Goal: Transaction & Acquisition: Purchase product/service

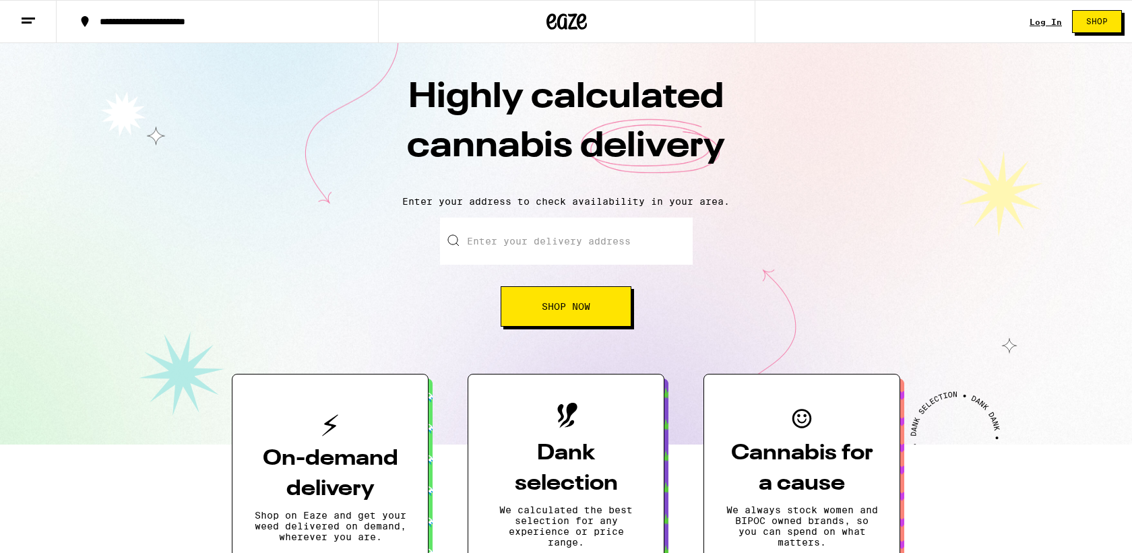
click at [1045, 18] on link "Log In" at bounding box center [1046, 22] width 32 height 9
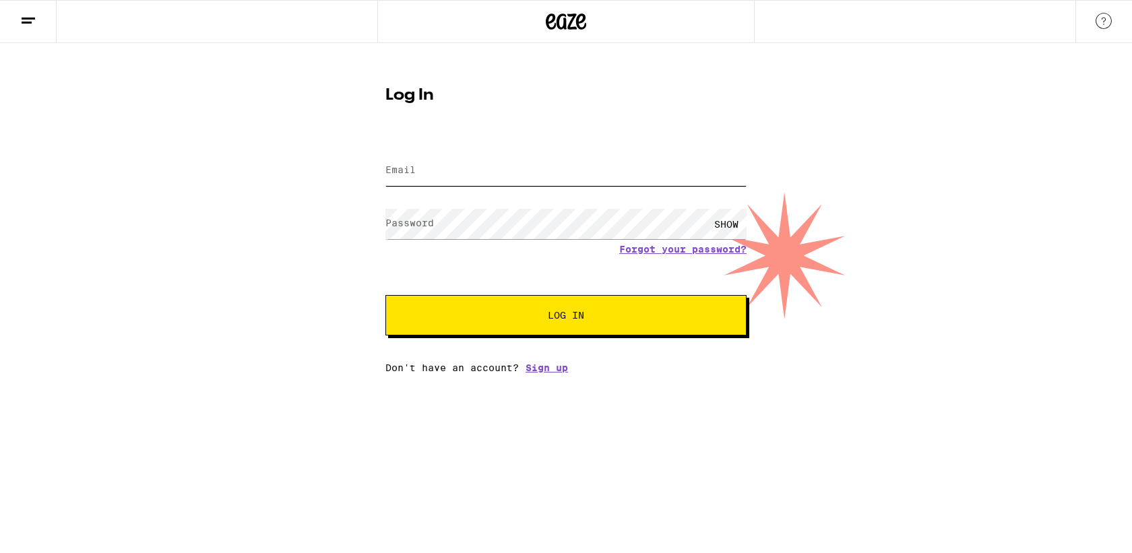
type input "[EMAIL_ADDRESS][DOMAIN_NAME]"
click at [530, 304] on button "Log In" at bounding box center [565, 315] width 361 height 40
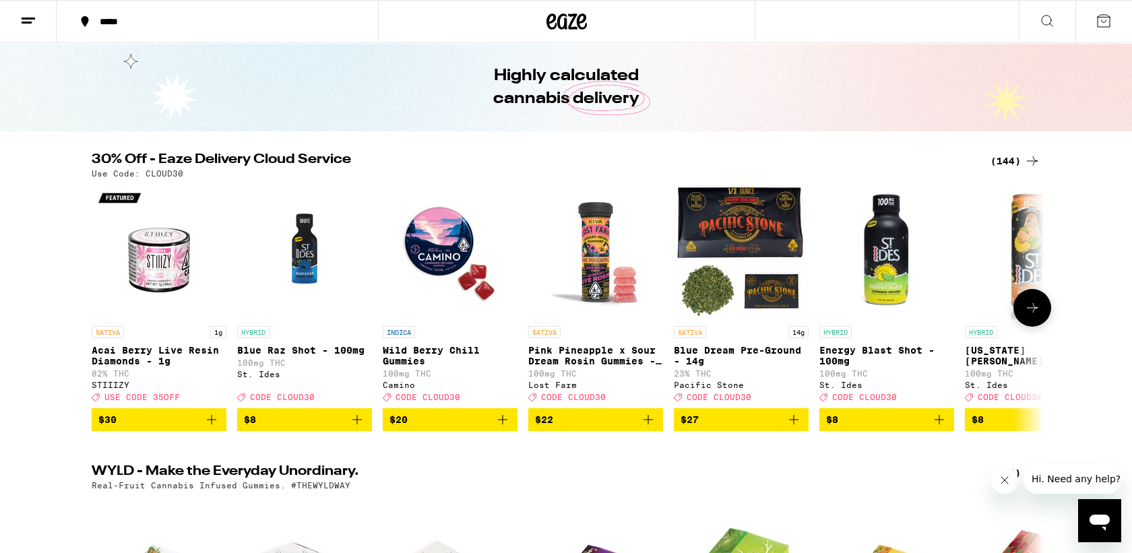
scroll to position [43, 0]
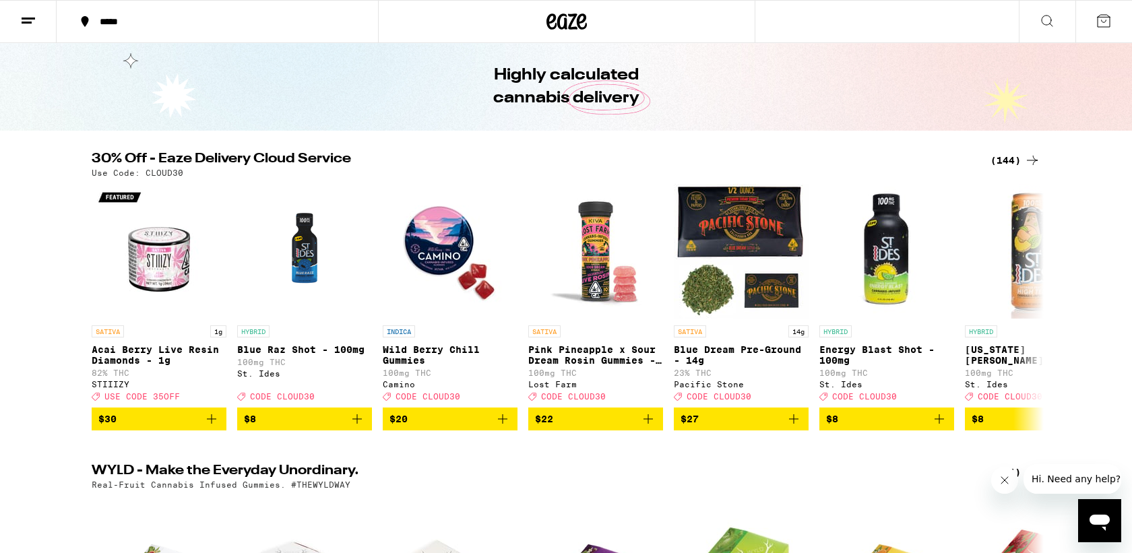
click at [1002, 160] on div "(144)" at bounding box center [1016, 160] width 50 height 16
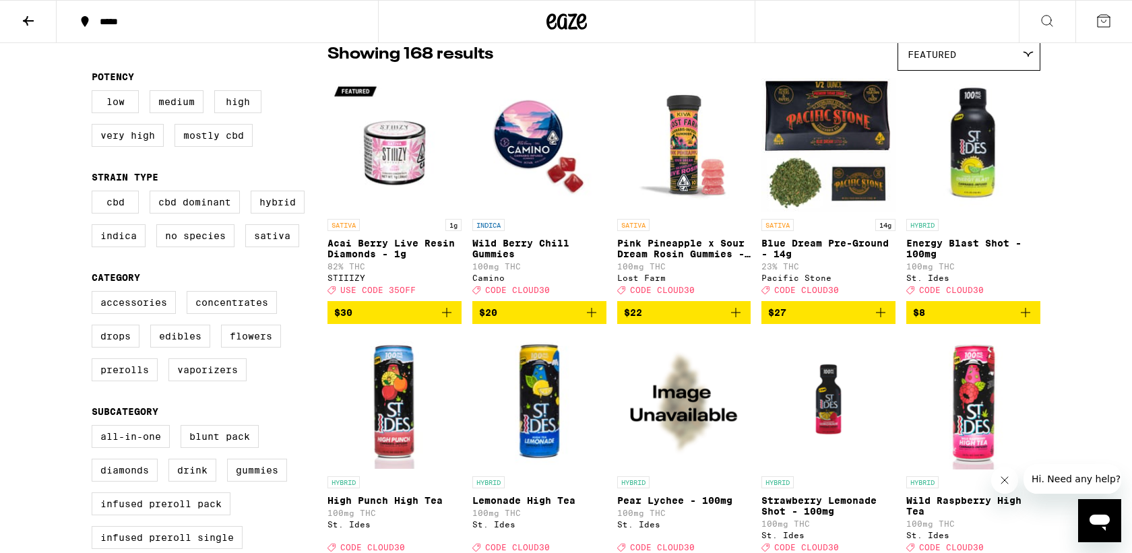
scroll to position [106, 0]
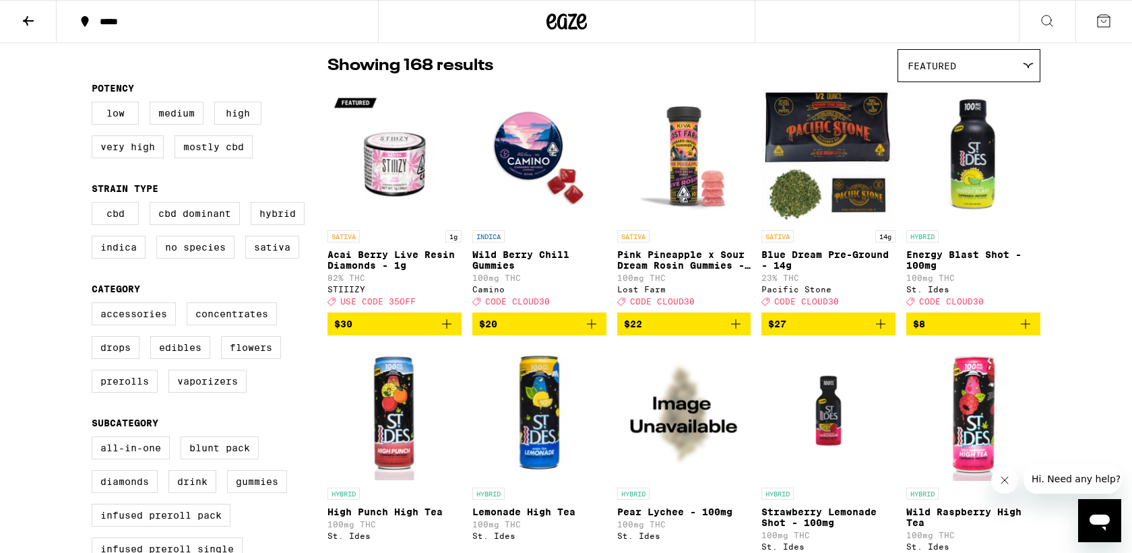
click at [1023, 332] on icon "Add to bag" at bounding box center [1025, 324] width 16 height 16
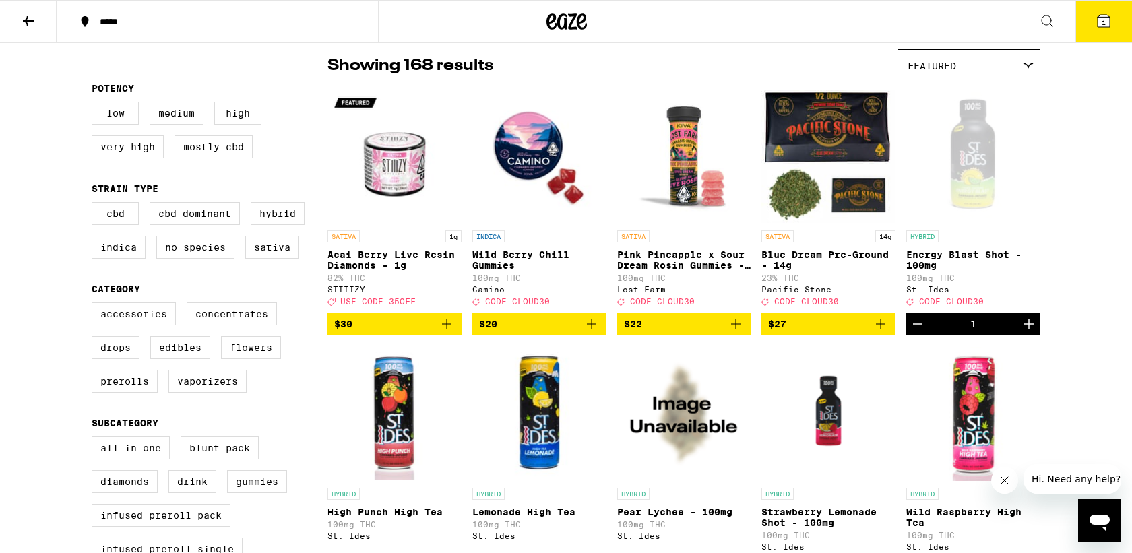
scroll to position [149, 0]
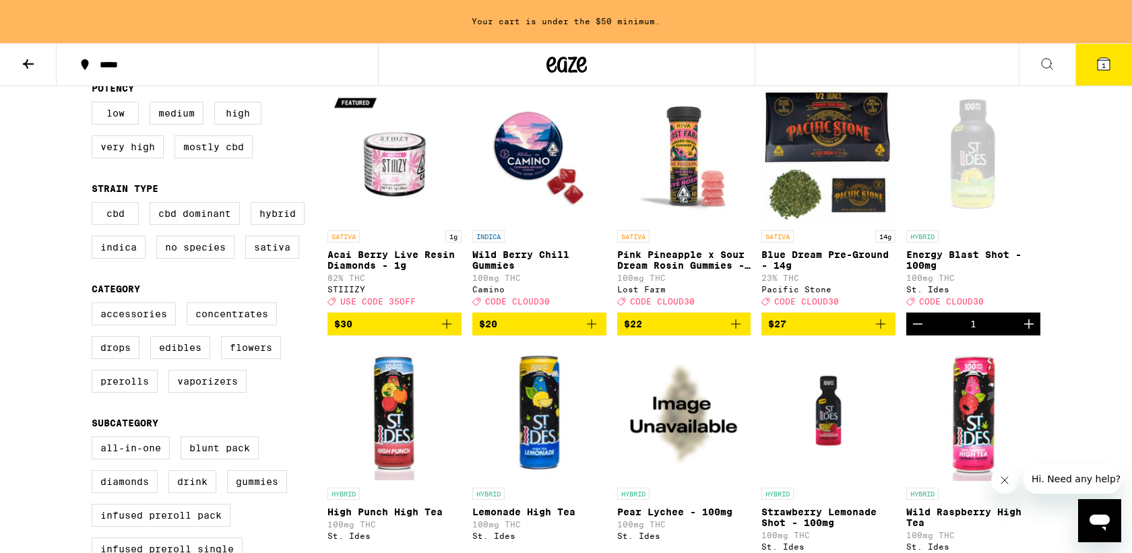
click at [1023, 332] on icon "Increment" at bounding box center [1029, 324] width 16 height 16
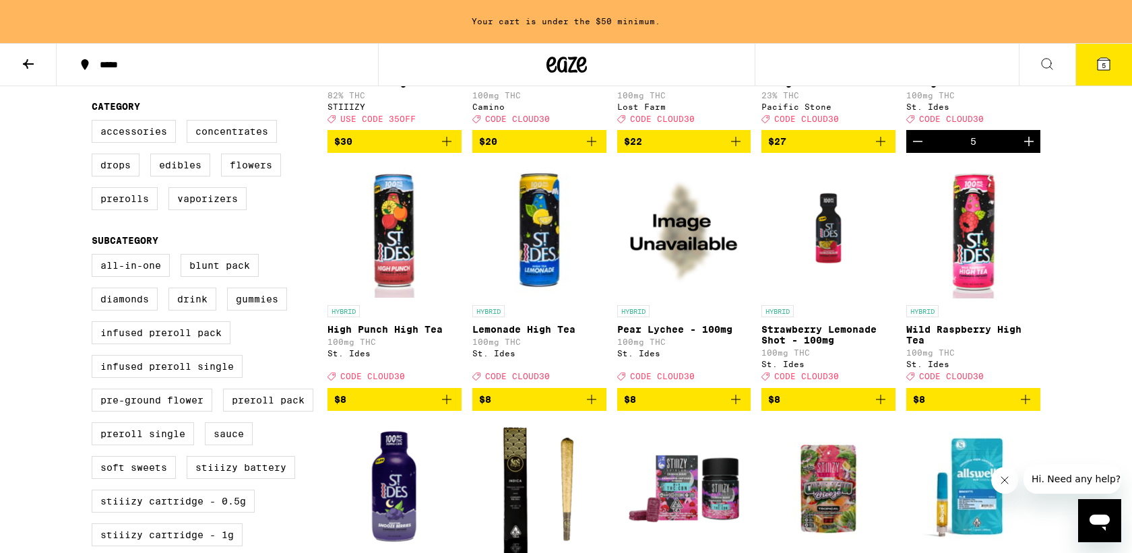
scroll to position [336, 0]
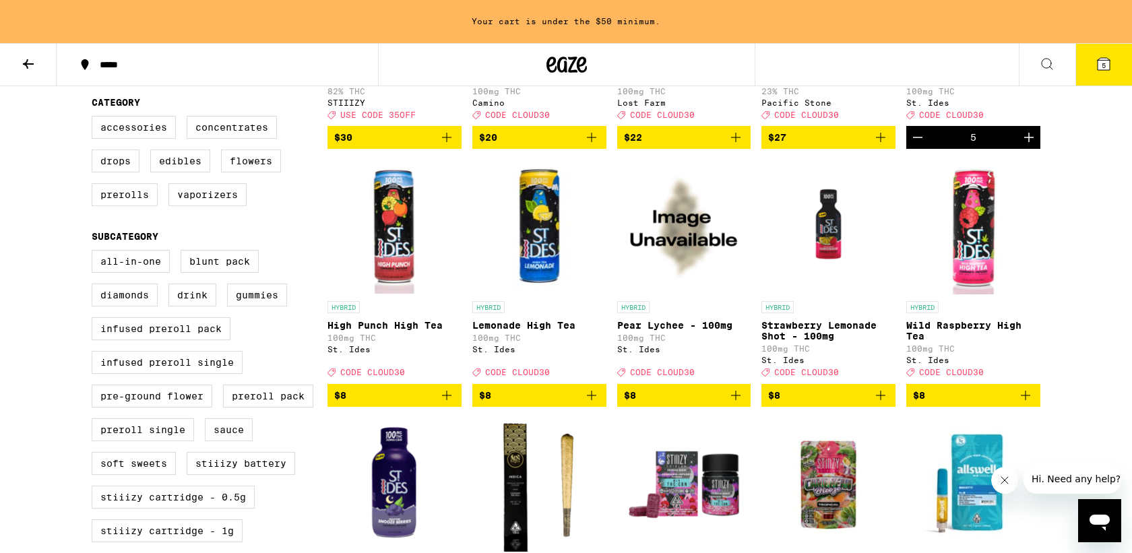
click at [882, 404] on icon "Add to bag" at bounding box center [881, 395] width 16 height 16
click at [882, 404] on icon "Increment" at bounding box center [884, 395] width 16 height 16
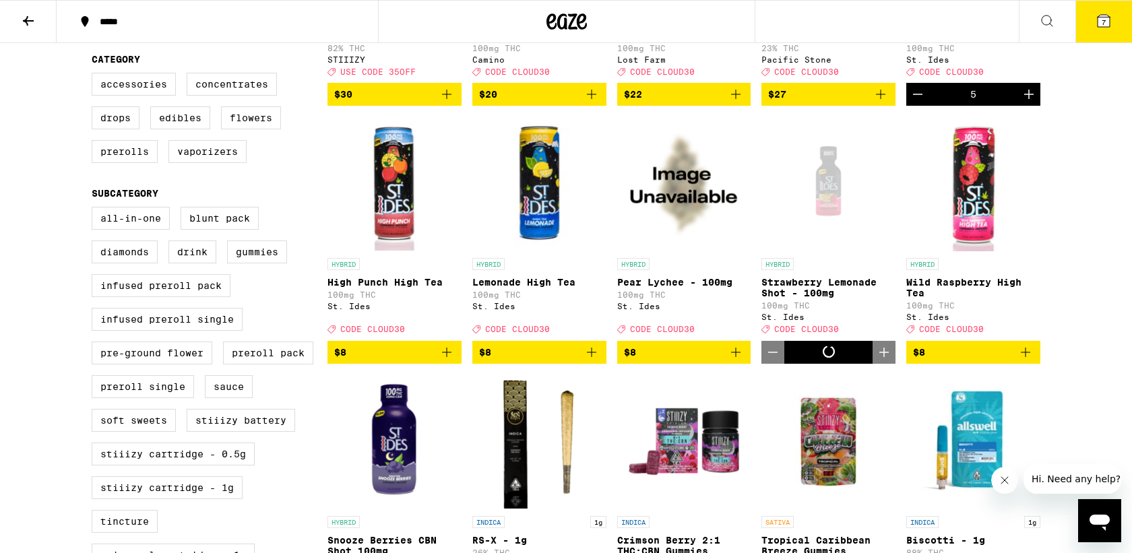
scroll to position [292, 0]
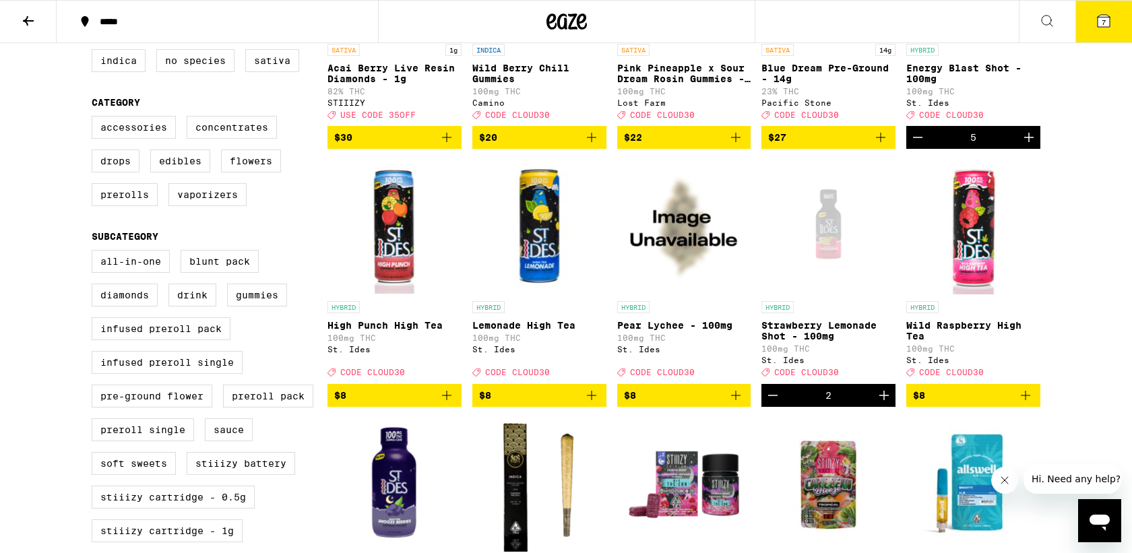
click at [882, 404] on icon "Increment" at bounding box center [884, 395] width 16 height 16
click at [1111, 15] on icon at bounding box center [1104, 21] width 16 height 16
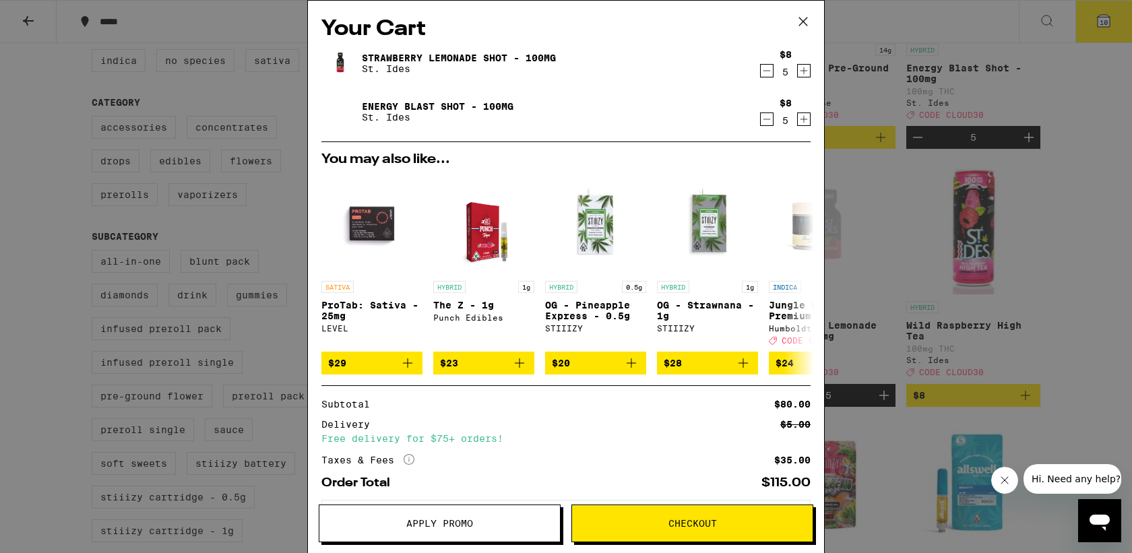
scroll to position [64, 0]
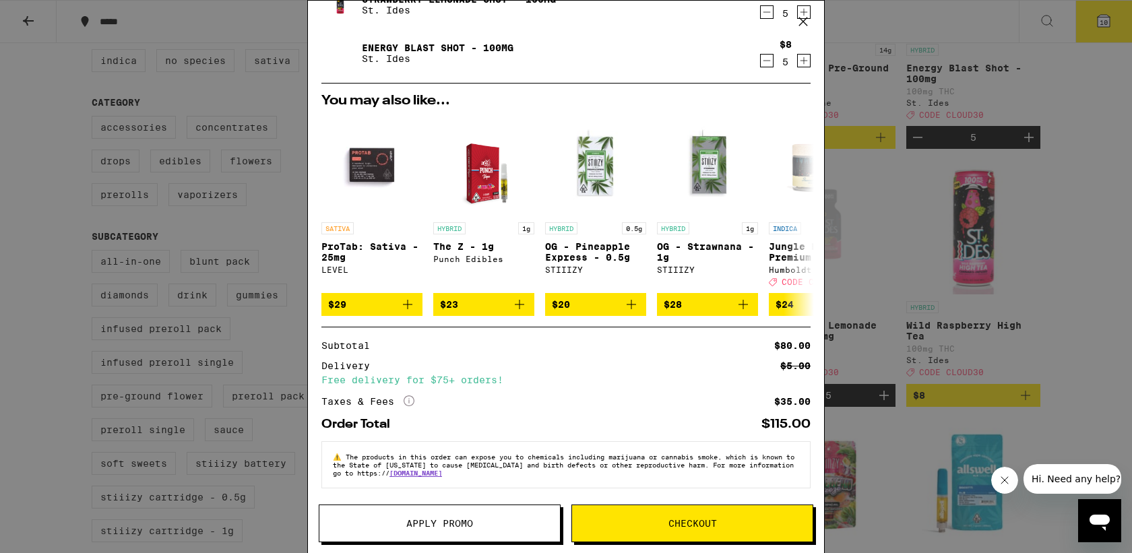
click at [437, 530] on button "Apply Promo" at bounding box center [440, 524] width 242 height 38
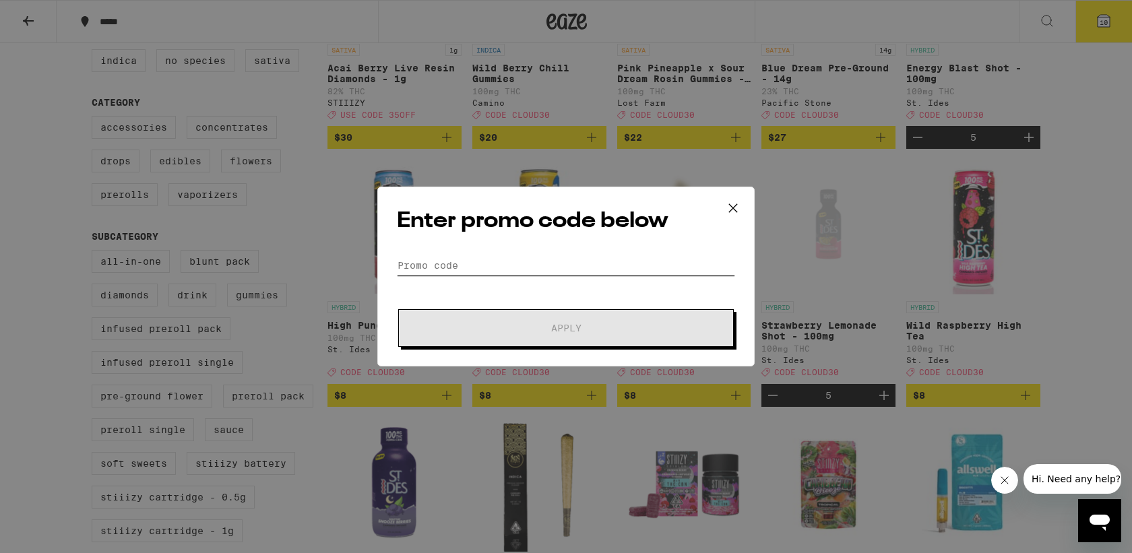
click at [504, 268] on input "Promo Code" at bounding box center [566, 265] width 338 height 20
click at [734, 209] on icon at bounding box center [733, 208] width 20 height 20
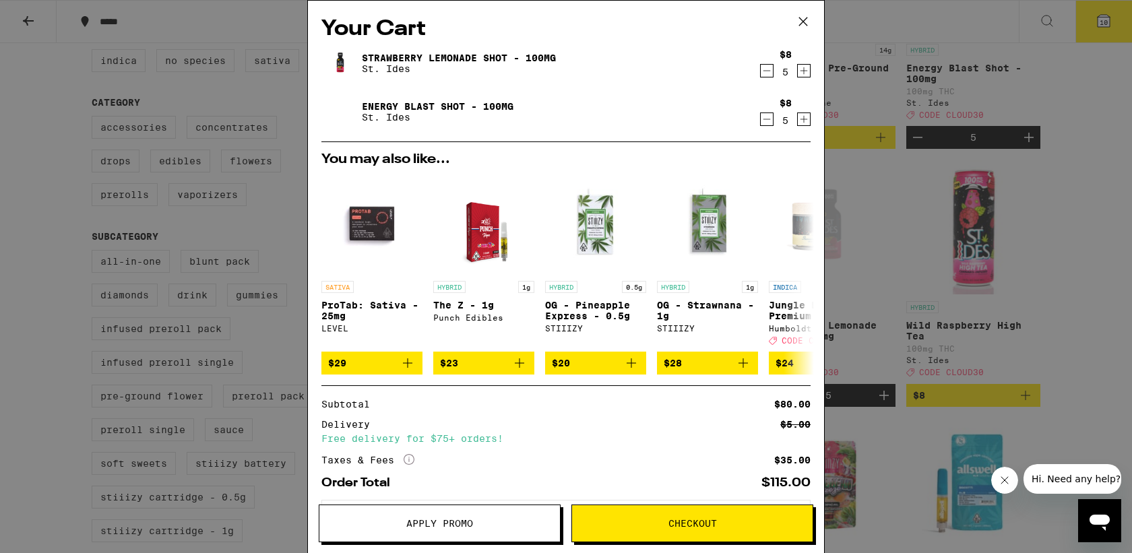
click at [848, 102] on div "Your Cart Strawberry Lemonade Shot - 100mg St. Ides $8 5 Energy Blast Shot - 10…" at bounding box center [566, 276] width 1132 height 553
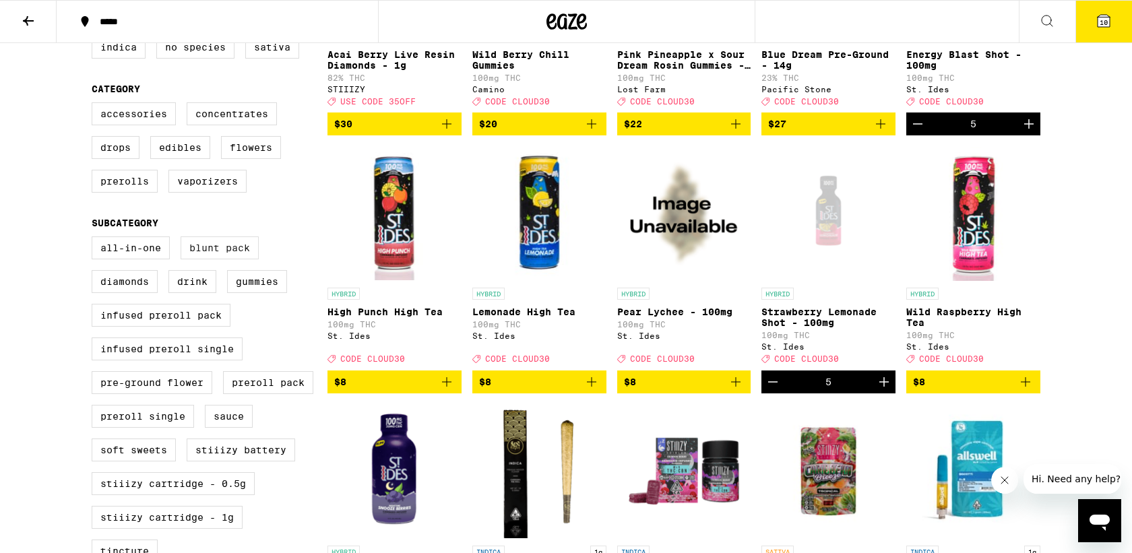
scroll to position [309, 0]
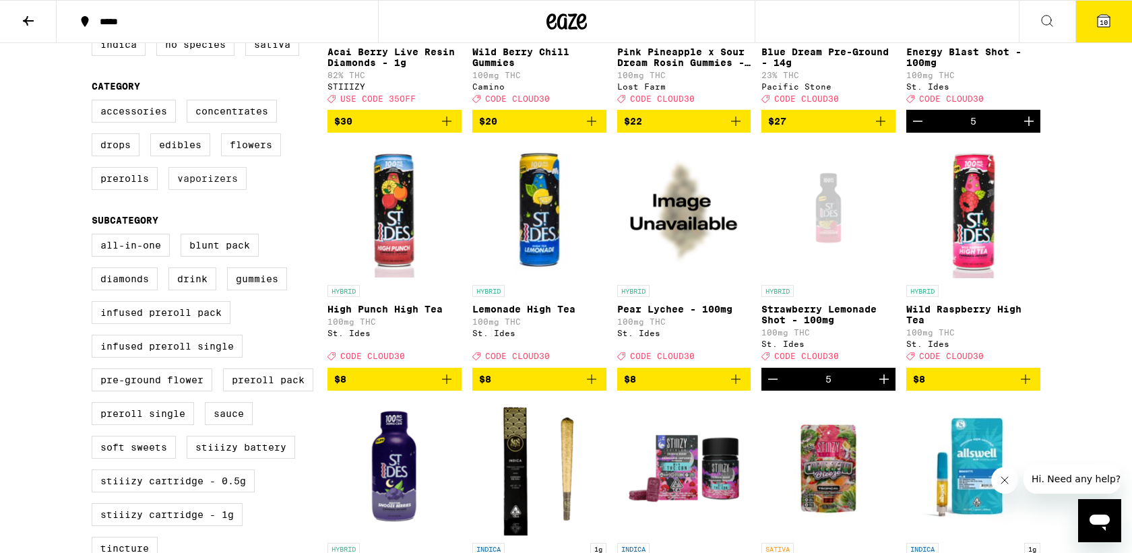
click at [218, 190] on label "Vaporizers" at bounding box center [207, 178] width 78 height 23
click at [95, 102] on input "Vaporizers" at bounding box center [94, 102] width 1 height 1
checkbox input "true"
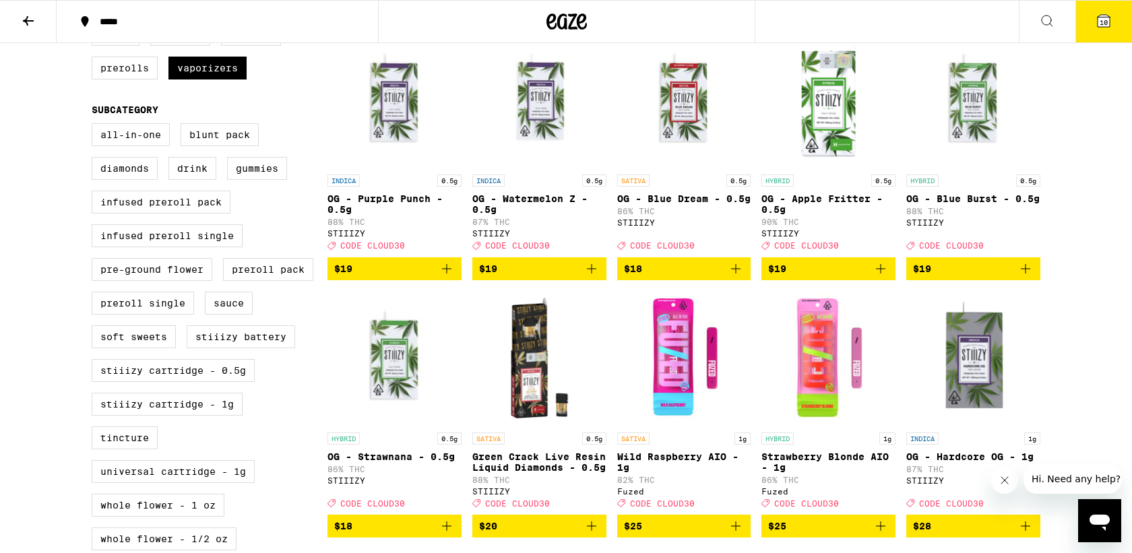
scroll to position [415, 0]
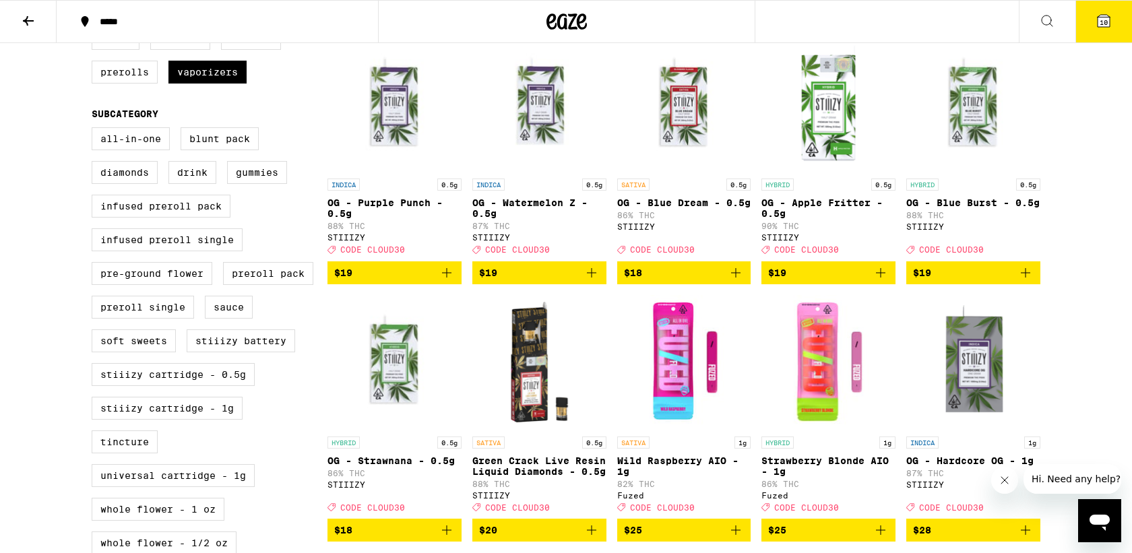
click at [879, 281] on icon "Add to bag" at bounding box center [881, 273] width 16 height 16
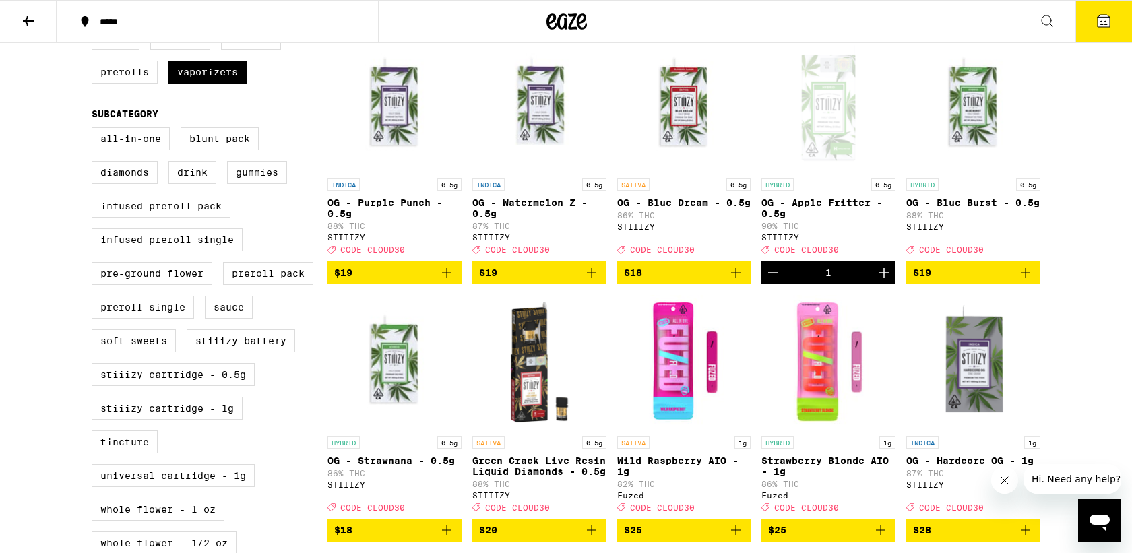
click at [445, 281] on icon "Add to bag" at bounding box center [447, 273] width 16 height 16
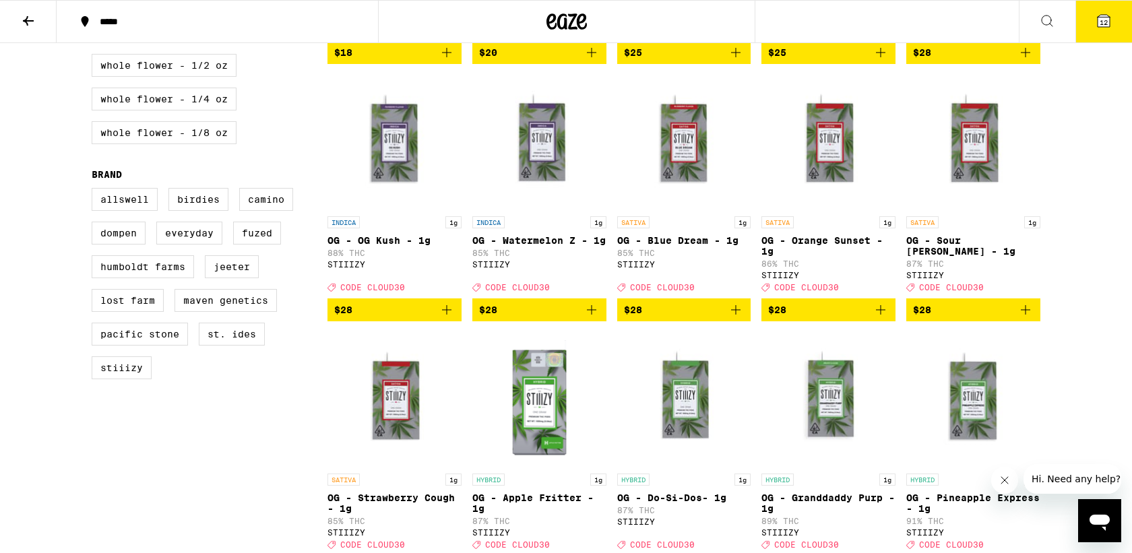
scroll to position [0, 0]
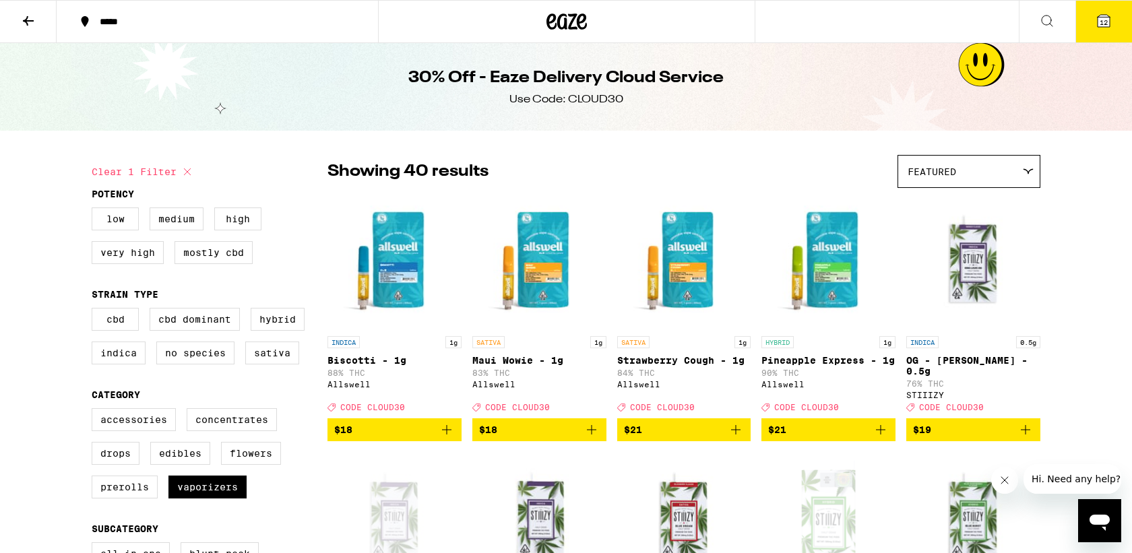
click at [1094, 24] on button "12" at bounding box center [1103, 22] width 57 height 42
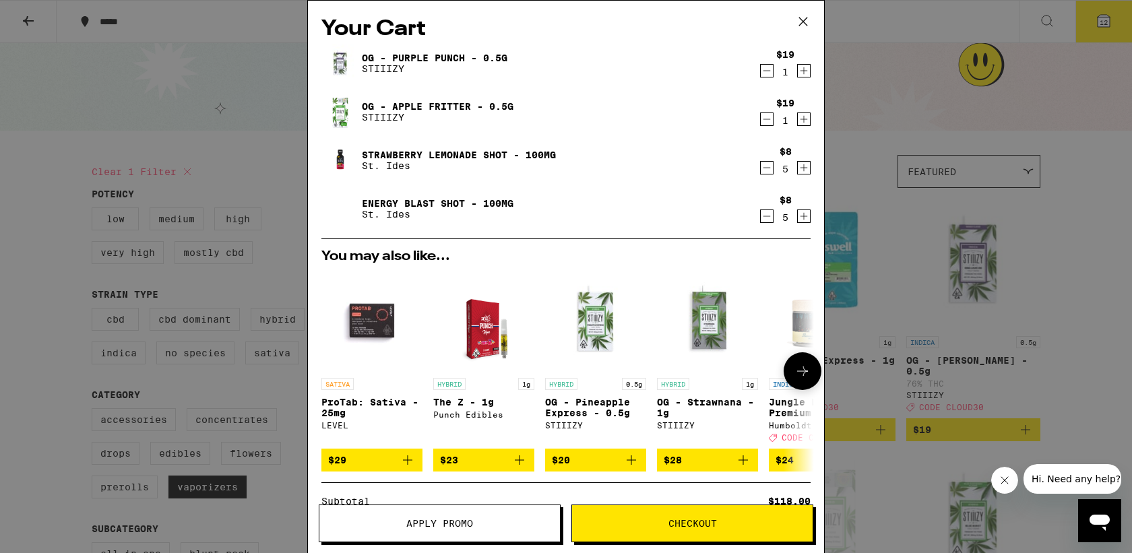
scroll to position [165, 0]
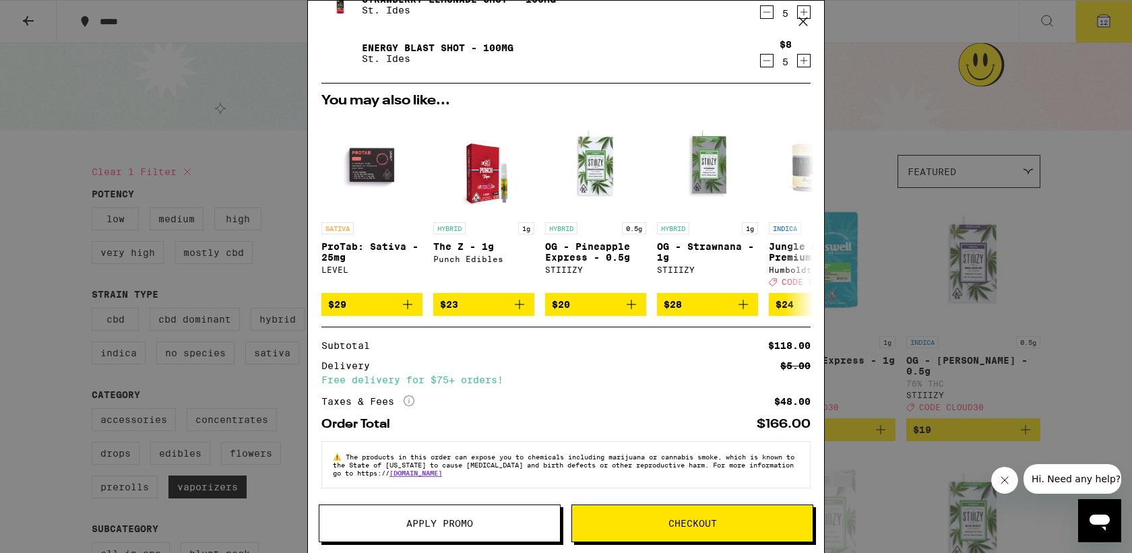
click at [464, 523] on span "Apply Promo" at bounding box center [439, 523] width 67 height 9
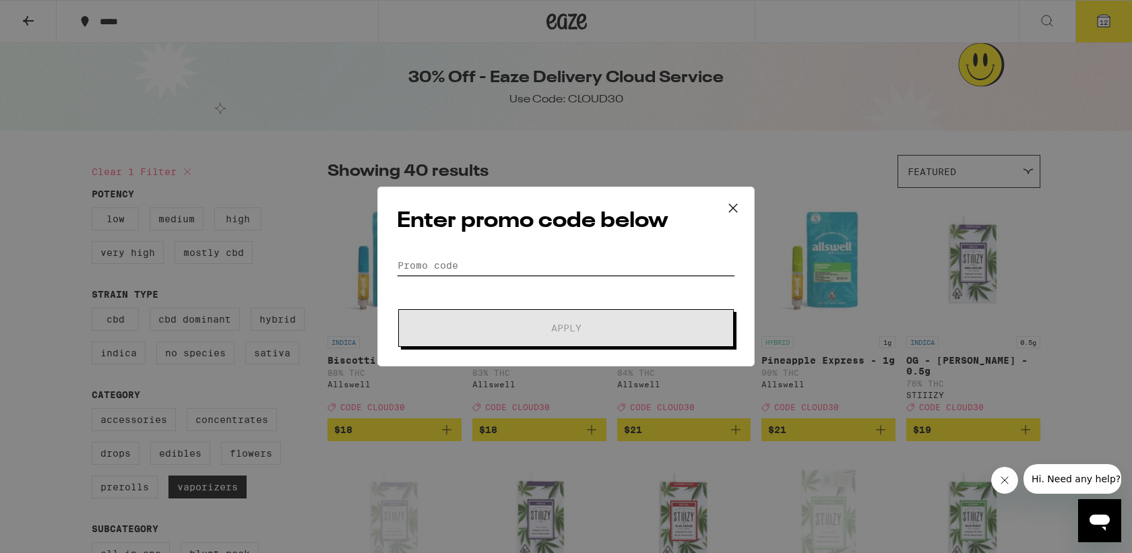
click at [547, 263] on input "Promo Code" at bounding box center [566, 265] width 338 height 20
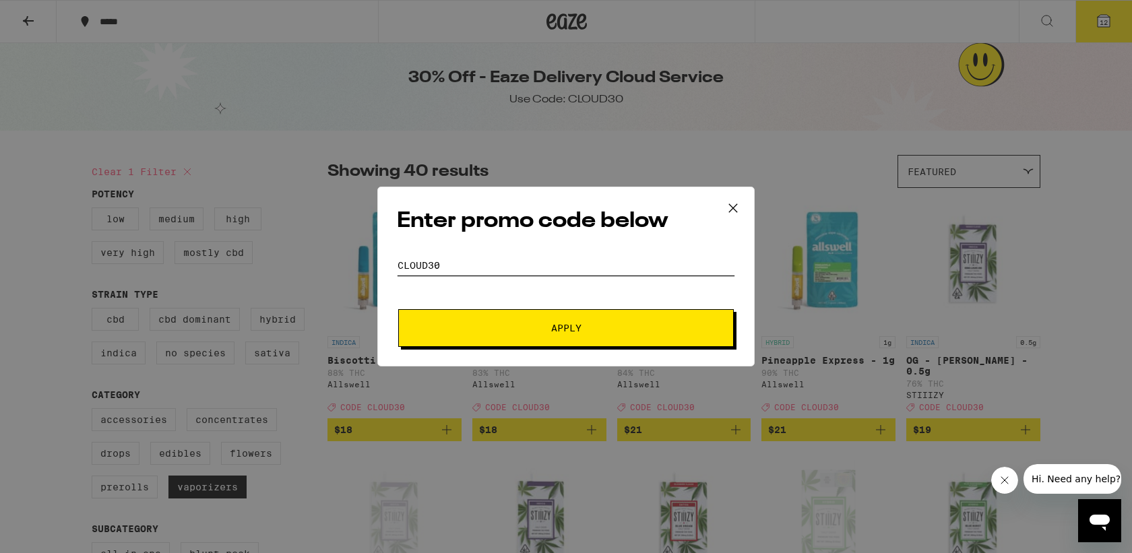
type input "cloud30"
click at [565, 323] on span "Apply" at bounding box center [566, 327] width 30 height 9
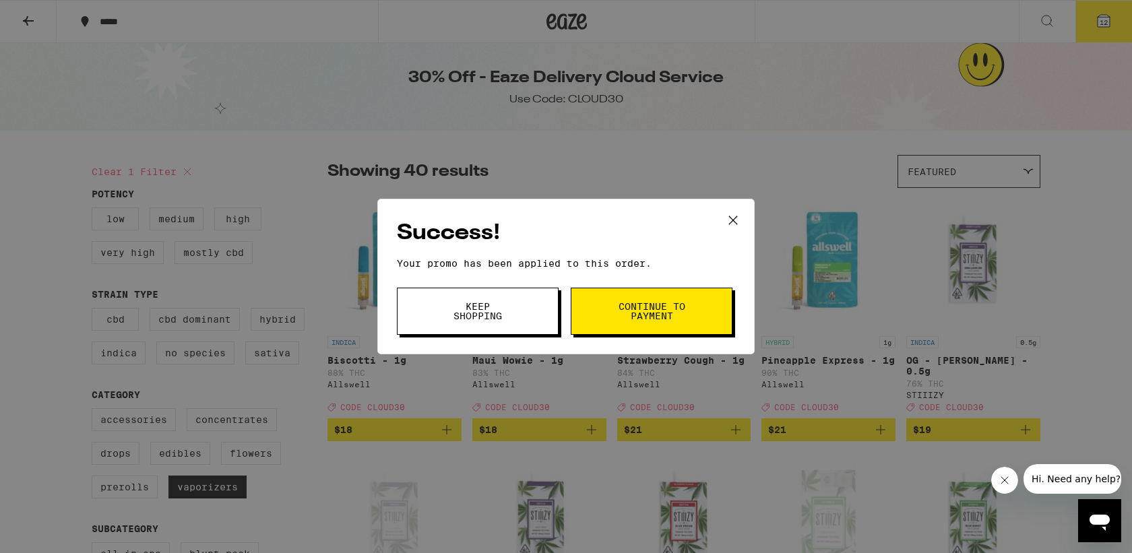
click at [640, 325] on button "Continue to payment" at bounding box center [652, 311] width 162 height 47
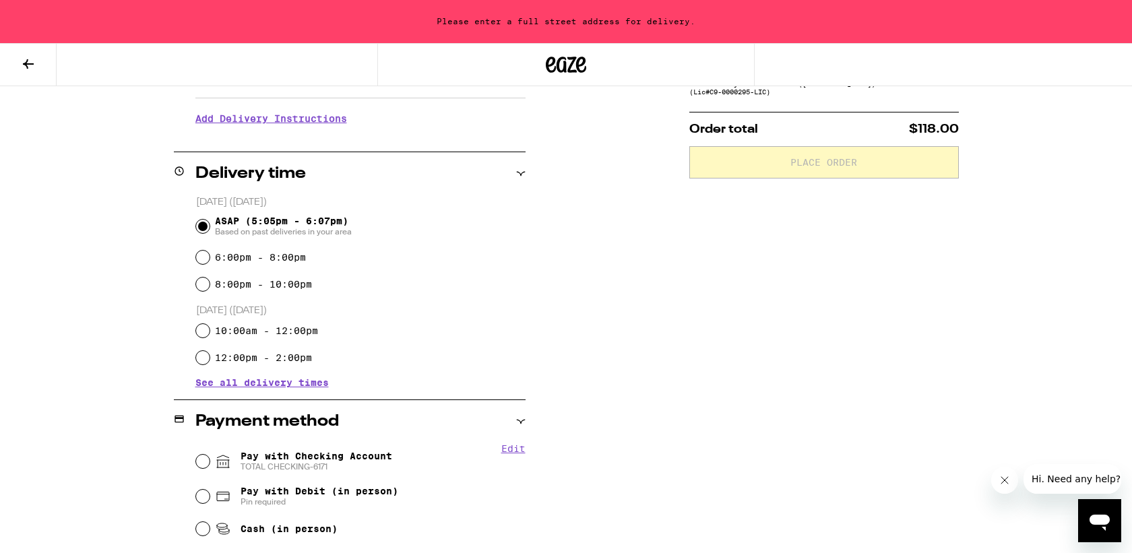
scroll to position [510, 0]
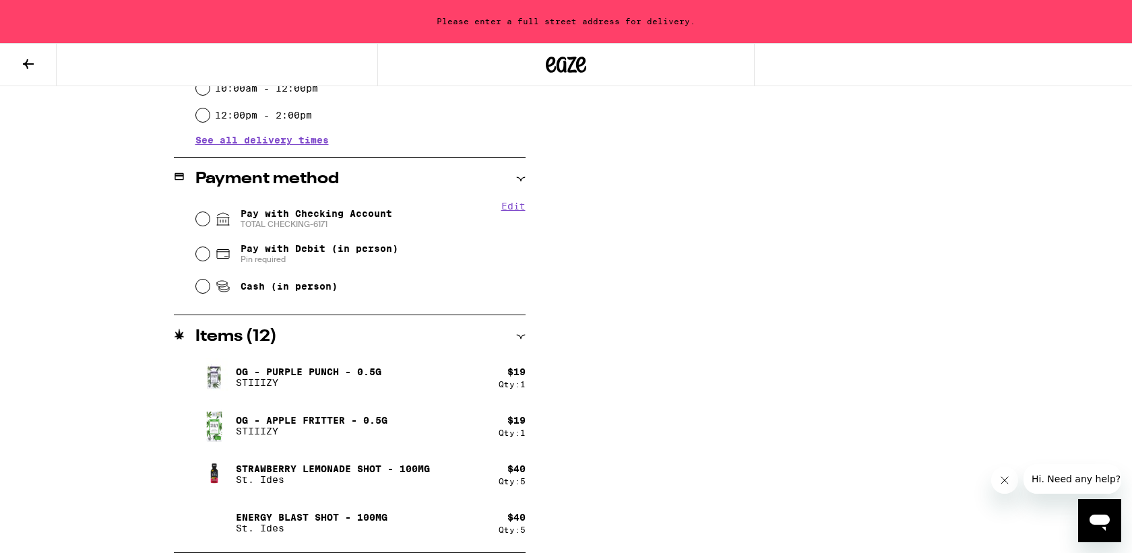
click at [51, 78] on button at bounding box center [28, 65] width 57 height 42
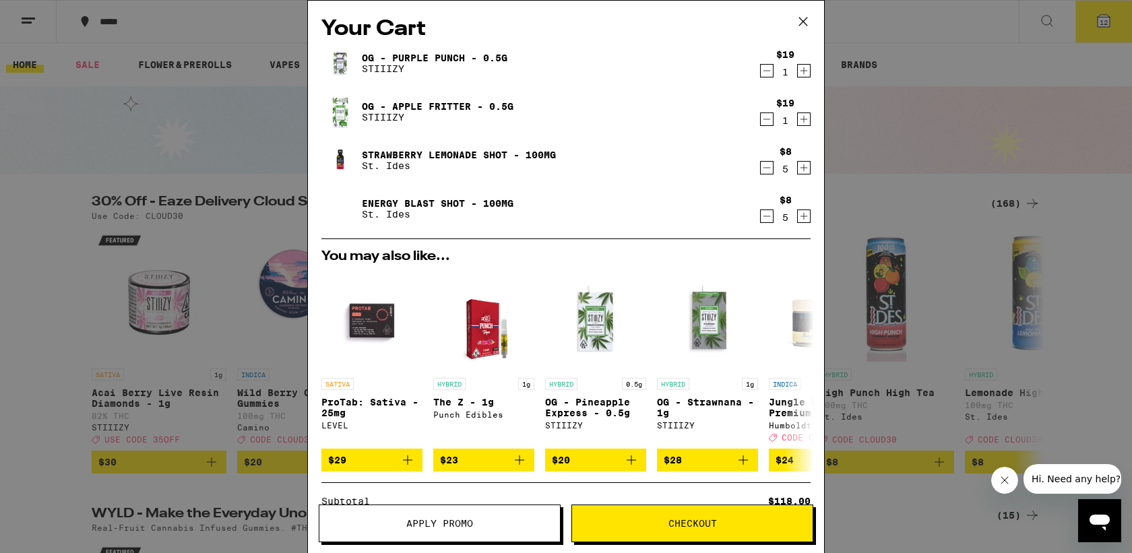
click at [769, 219] on icon "Decrement" at bounding box center [767, 216] width 12 height 16
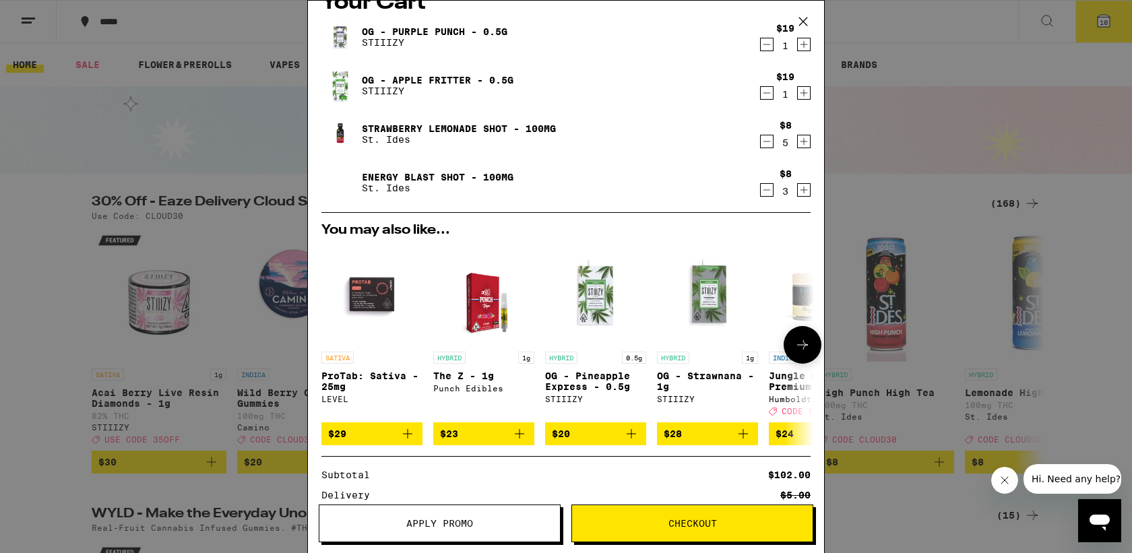
scroll to position [24, 0]
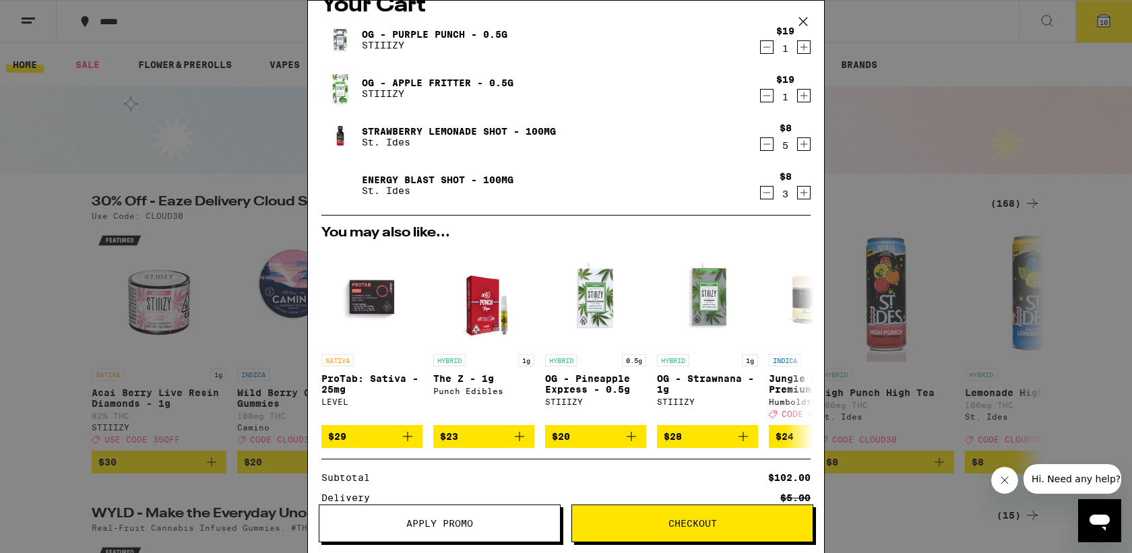
click at [458, 519] on span "Apply Promo" at bounding box center [439, 523] width 67 height 9
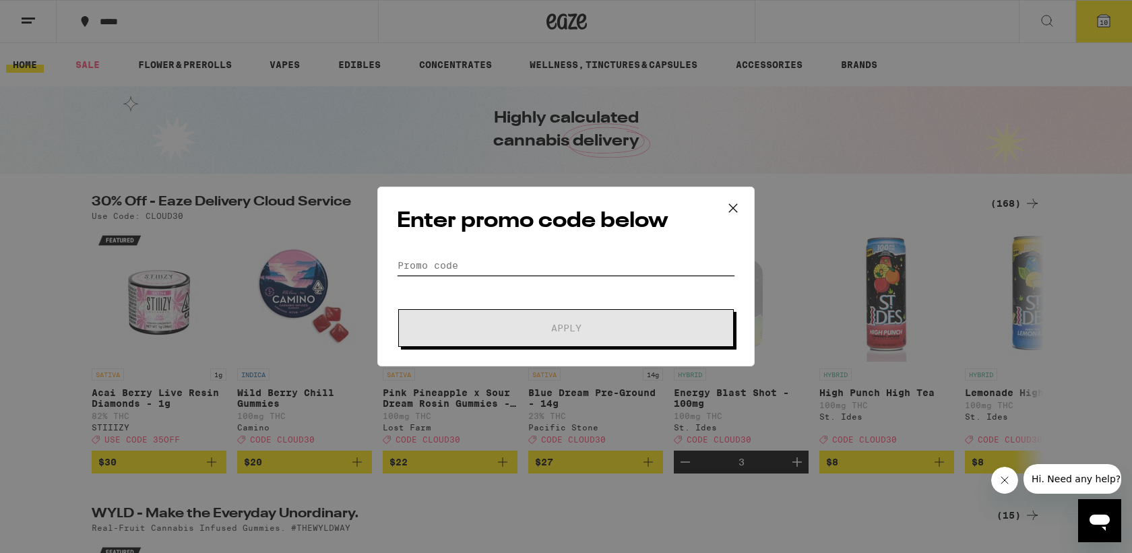
click at [546, 265] on input "Promo Code" at bounding box center [566, 265] width 338 height 20
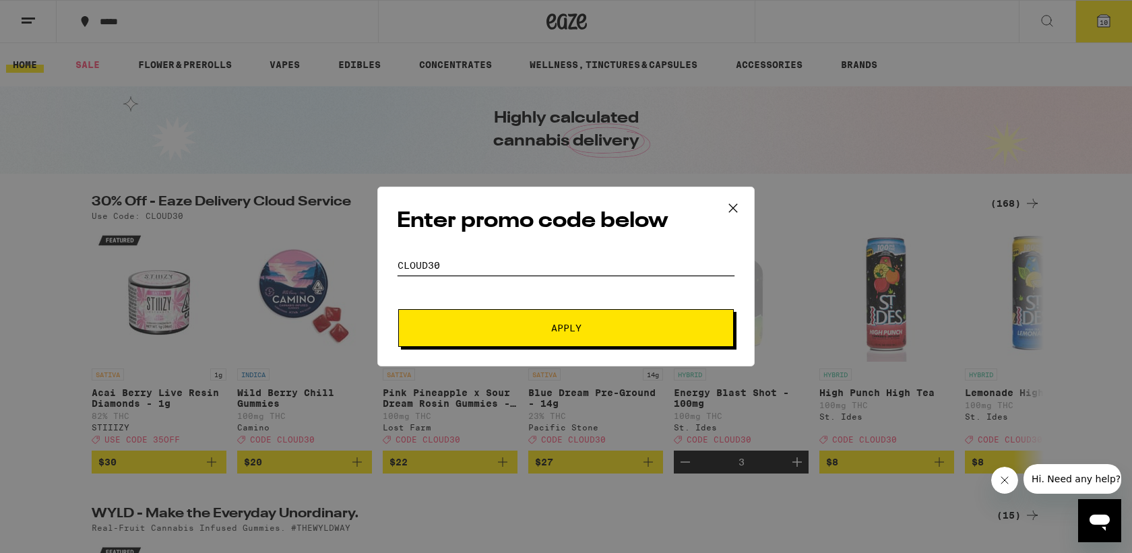
type input "cloud30"
click at [569, 323] on span "Apply" at bounding box center [566, 327] width 30 height 9
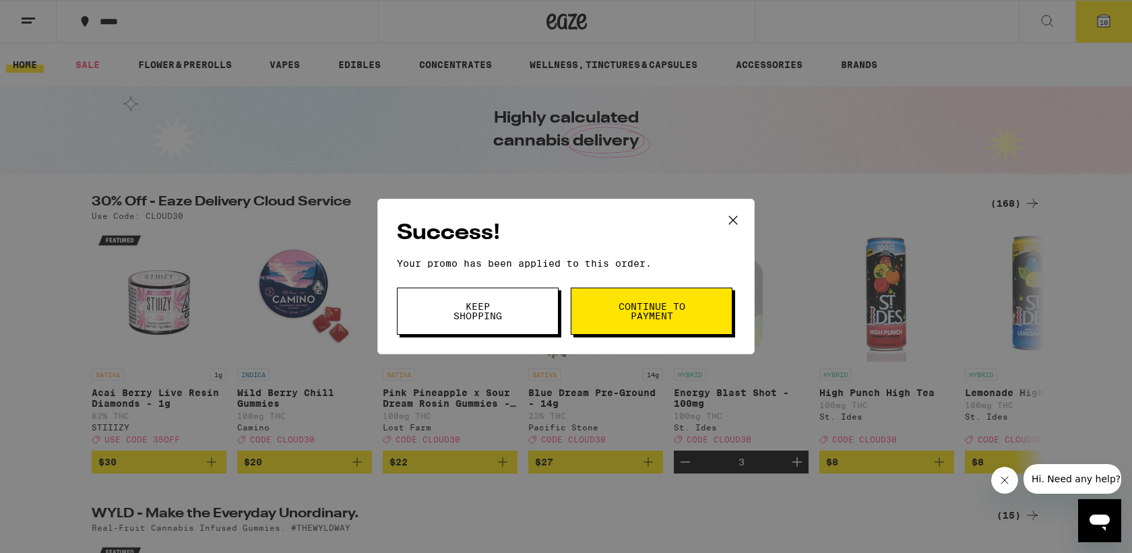
click at [687, 311] on button "Continue to payment" at bounding box center [652, 311] width 162 height 47
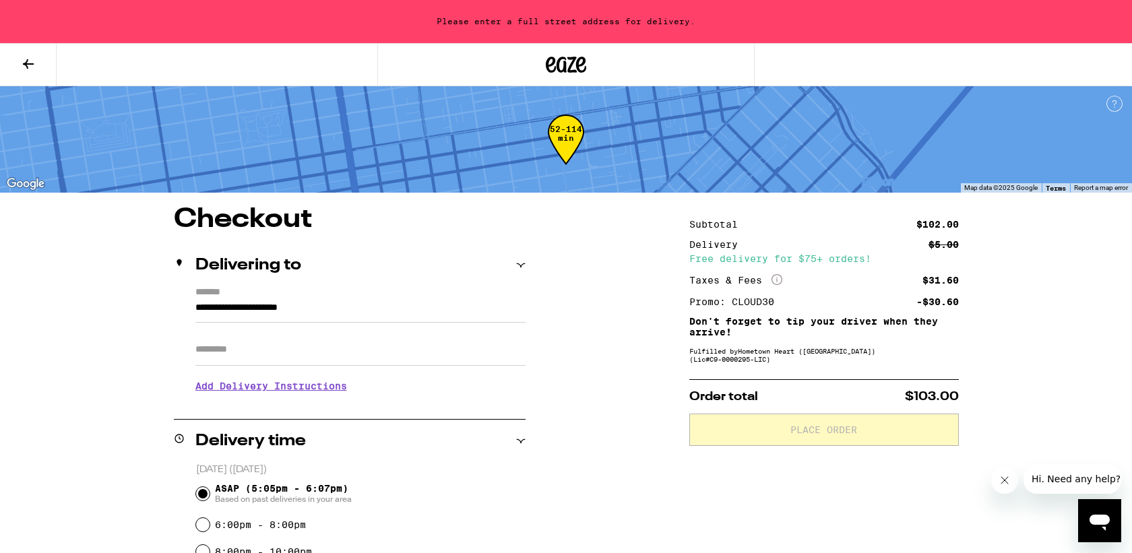
click at [30, 63] on icon at bounding box center [28, 63] width 11 height 9
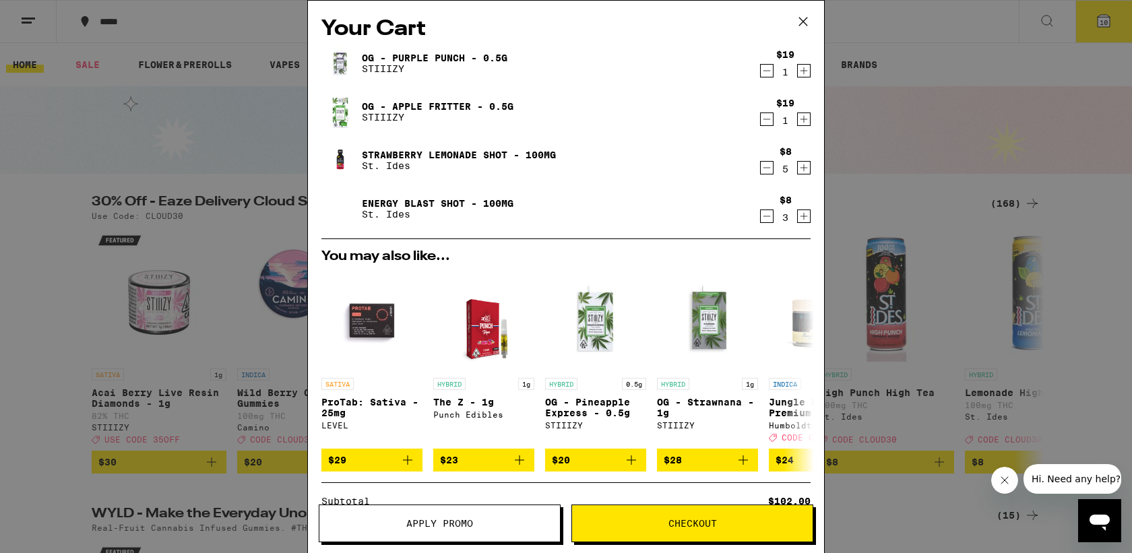
click at [768, 170] on icon "Decrement" at bounding box center [767, 168] width 12 height 16
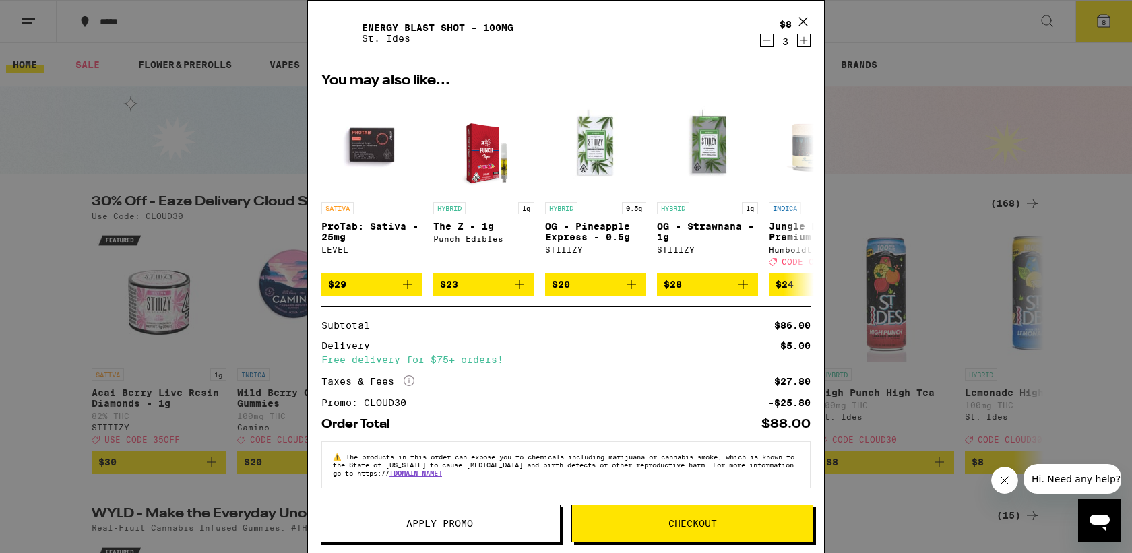
click at [679, 522] on span "Checkout" at bounding box center [692, 523] width 49 height 9
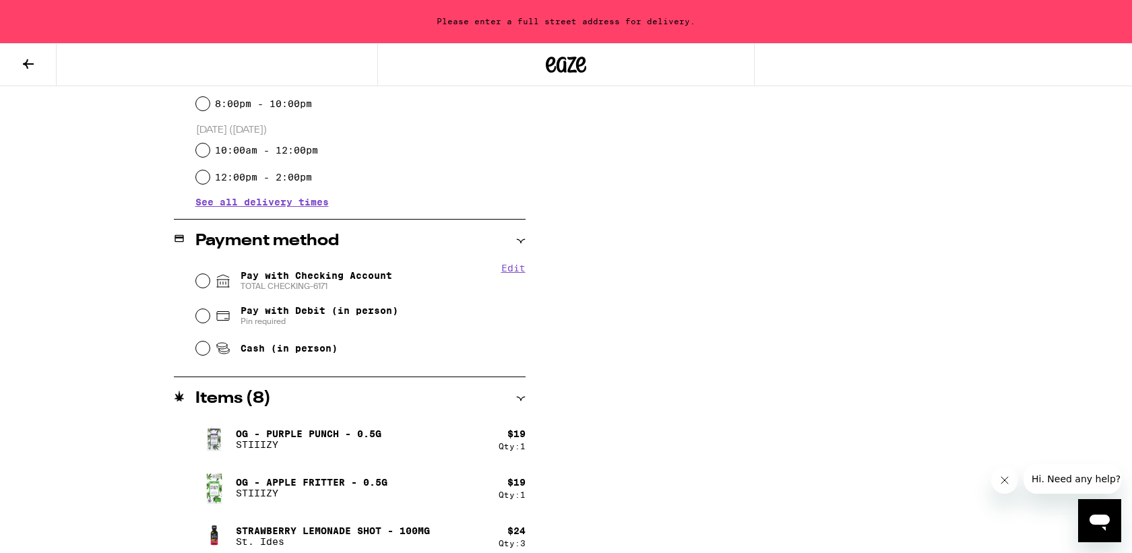
scroll to position [453, 0]
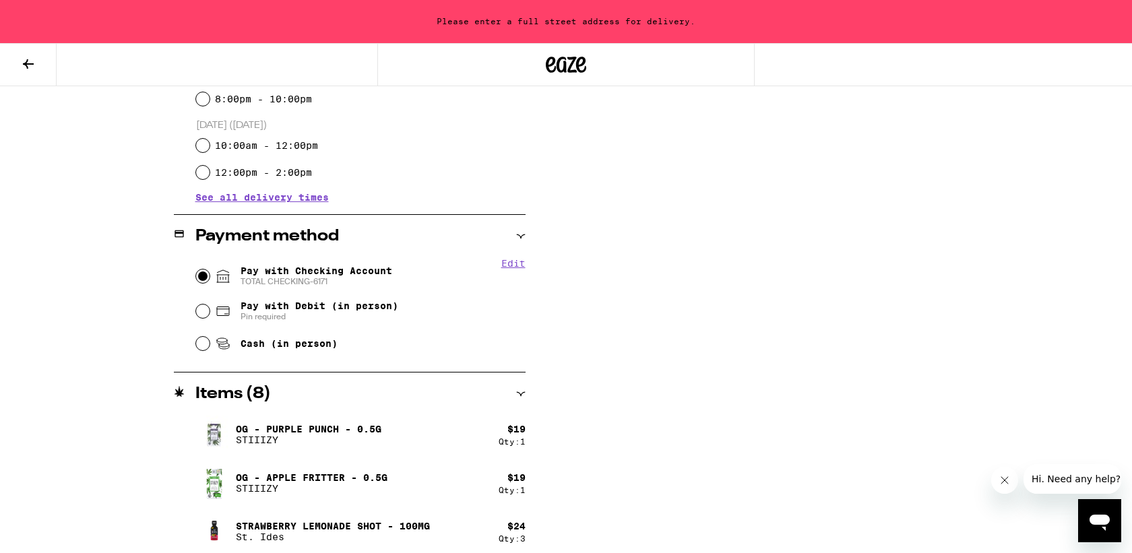
click at [206, 276] on input "Pay with Checking Account TOTAL CHECKING-6171" at bounding box center [202, 276] width 13 height 13
radio input "true"
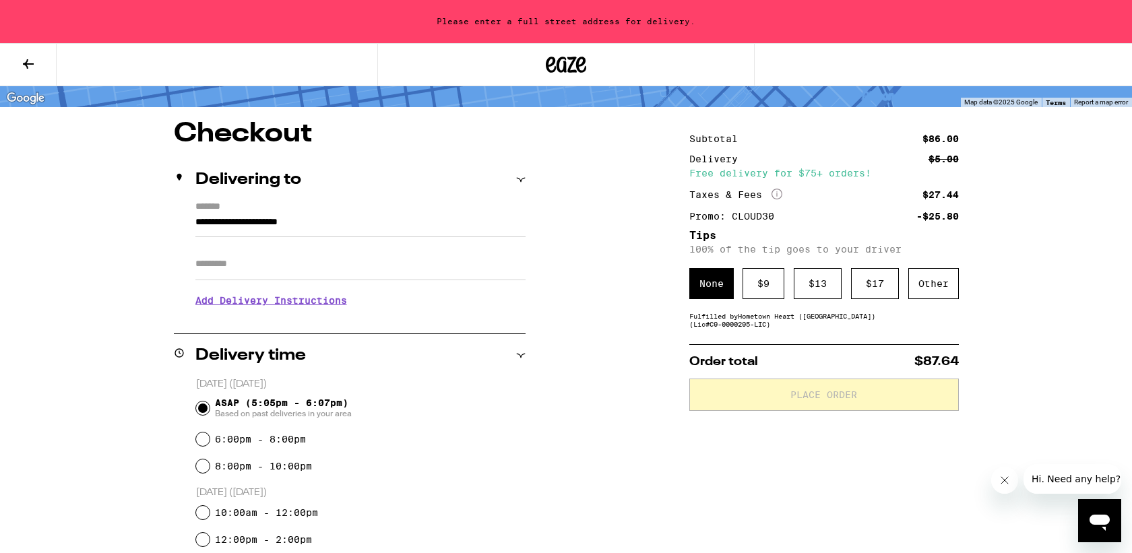
scroll to position [84, 0]
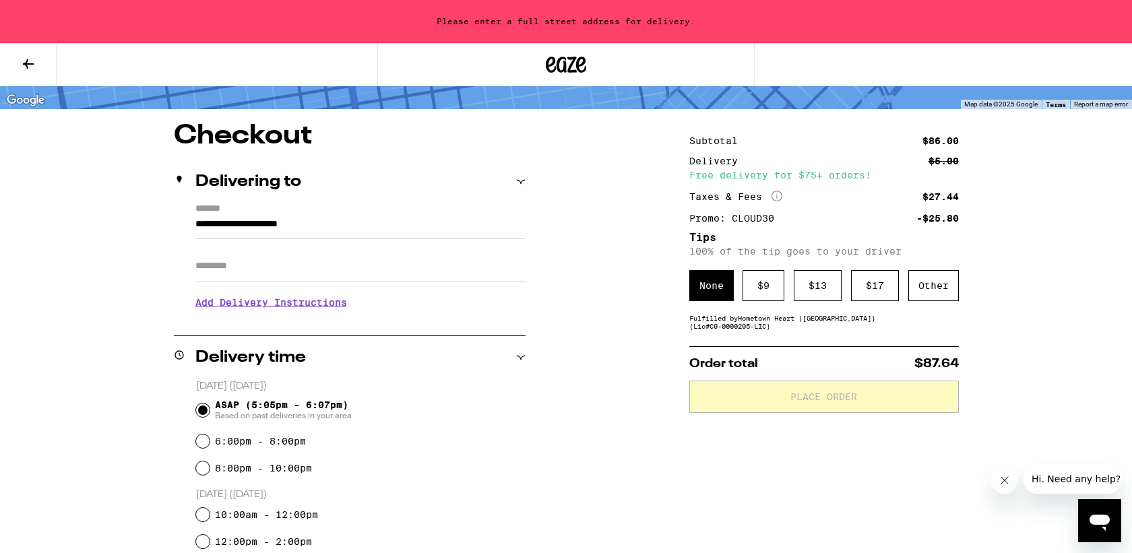
click at [323, 307] on h3 "Add Delivery Instructions" at bounding box center [360, 302] width 330 height 31
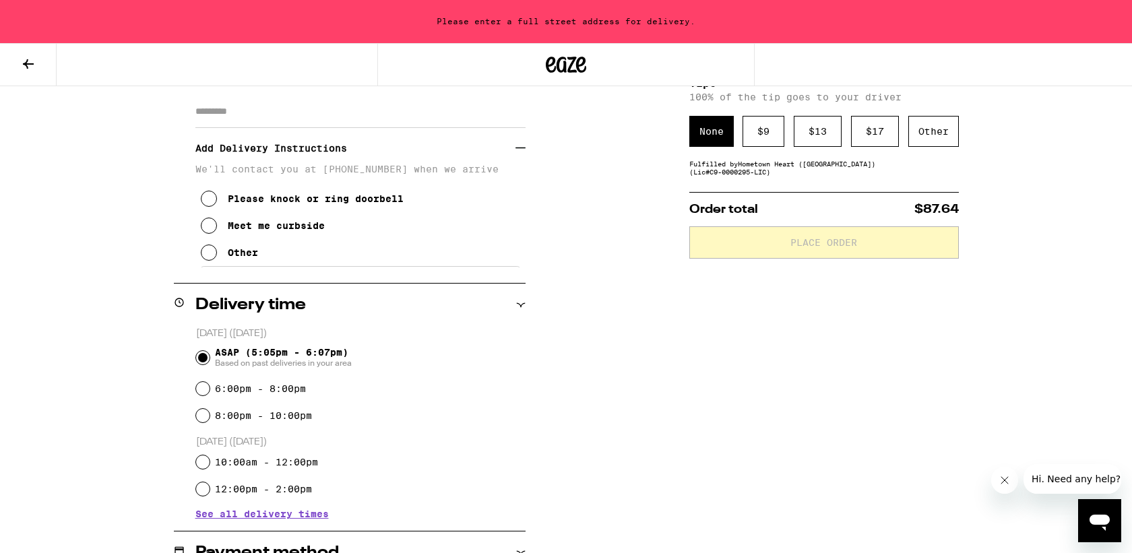
scroll to position [0, 0]
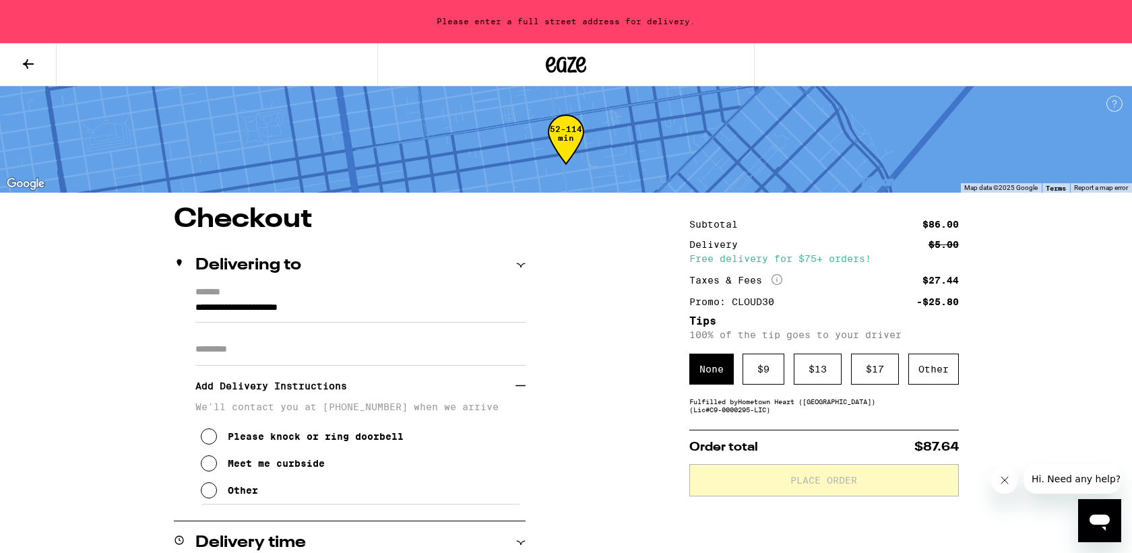
click at [710, 373] on div "None" at bounding box center [711, 369] width 44 height 31
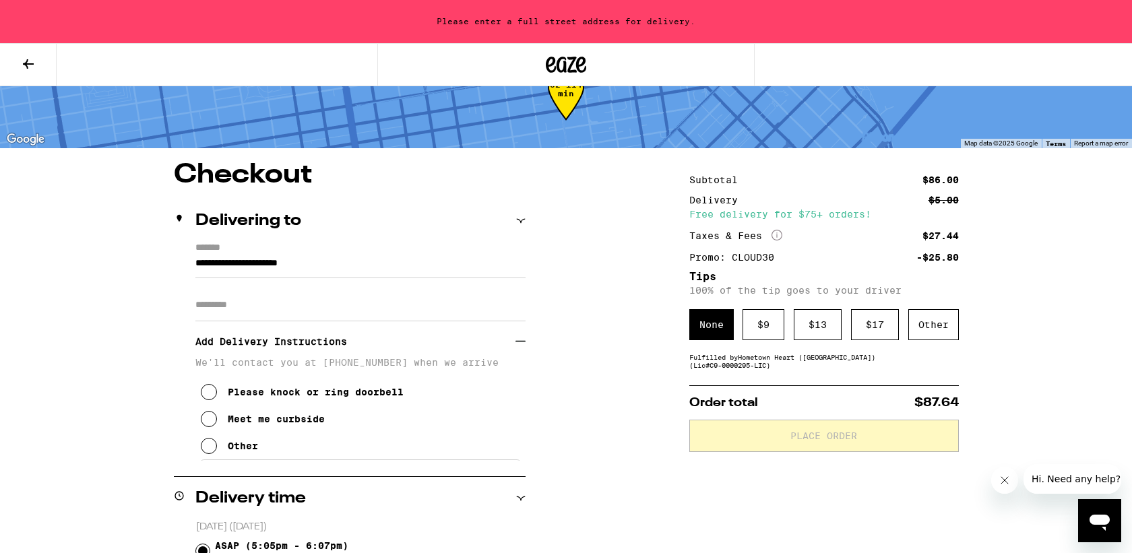
scroll to position [57, 0]
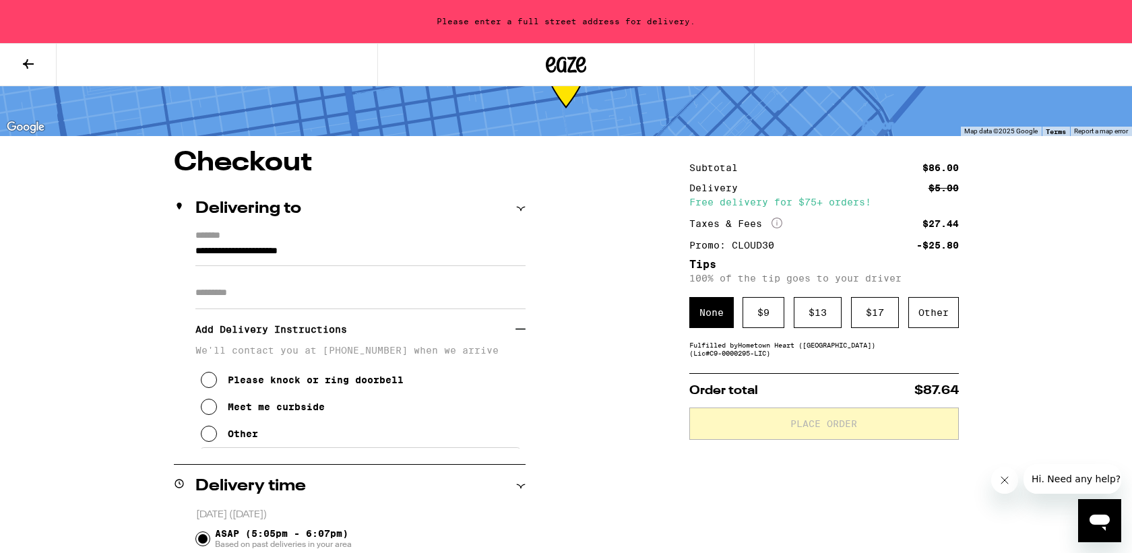
click at [357, 244] on input "**********" at bounding box center [360, 254] width 330 height 23
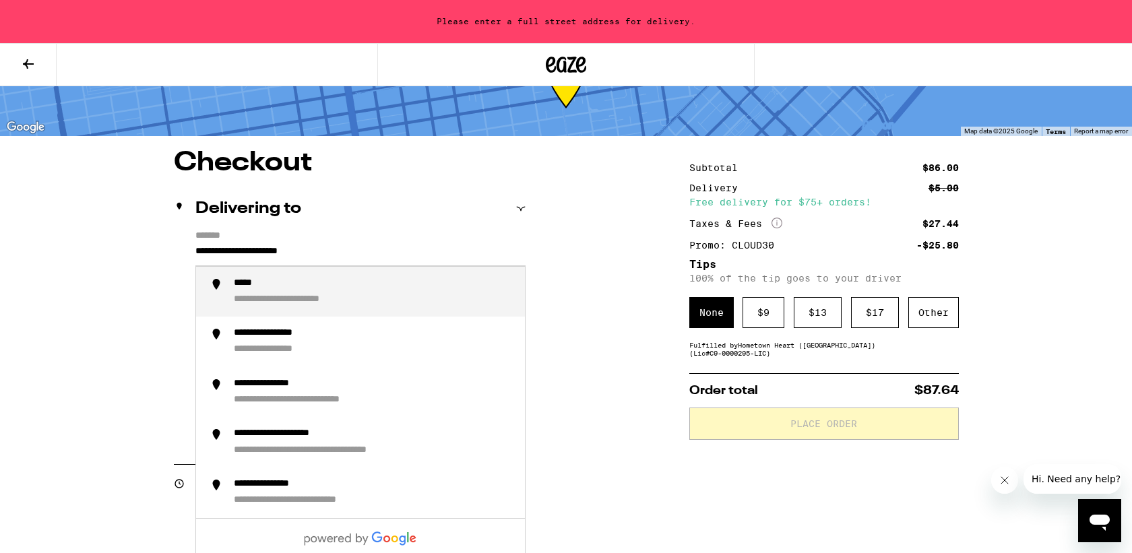
click at [357, 244] on input "**********" at bounding box center [360, 254] width 330 height 23
click at [383, 302] on div "**********" at bounding box center [374, 292] width 280 height 29
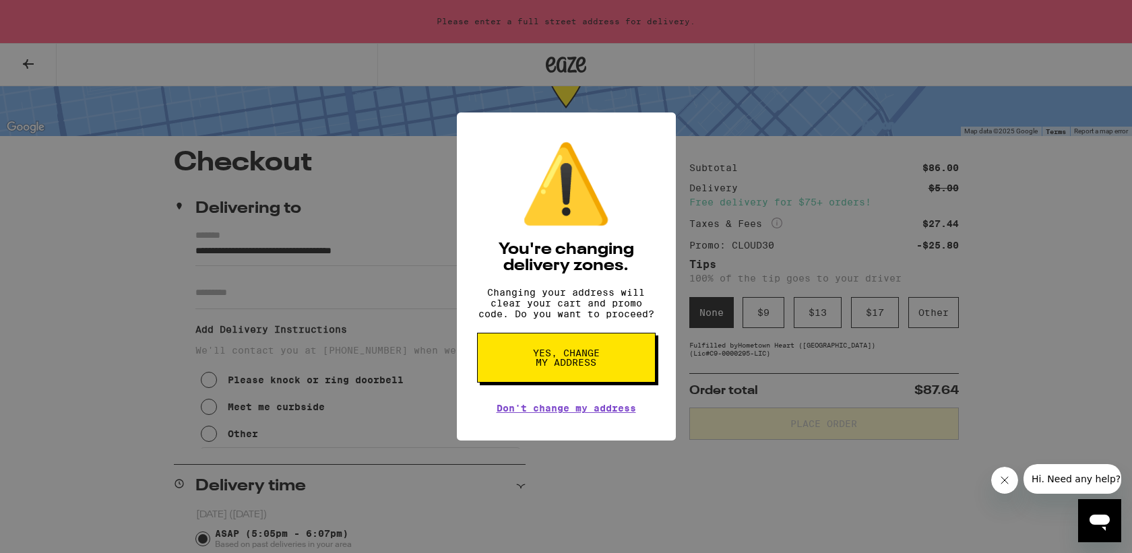
click at [580, 366] on span "Yes, change my address" at bounding box center [566, 357] width 69 height 19
type input "**********"
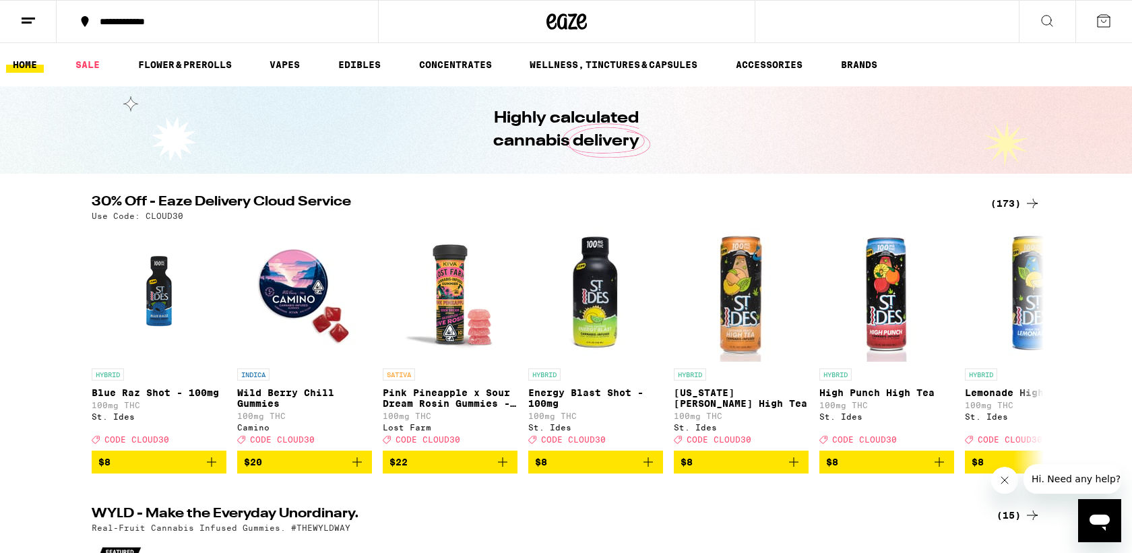
click at [1011, 206] on div "(173)" at bounding box center [1016, 203] width 50 height 16
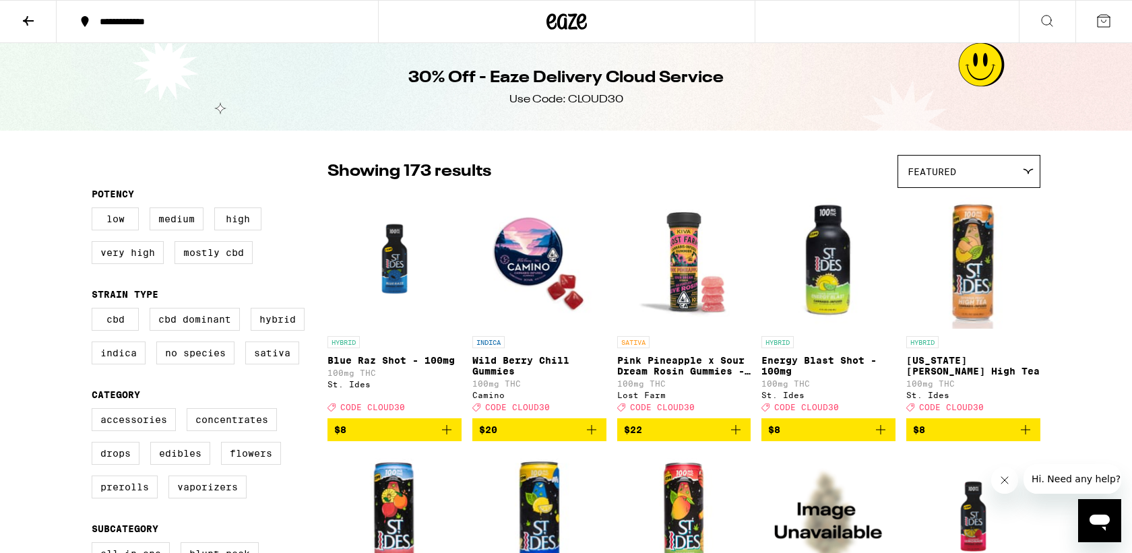
click at [879, 438] on icon "Add to bag" at bounding box center [881, 430] width 16 height 16
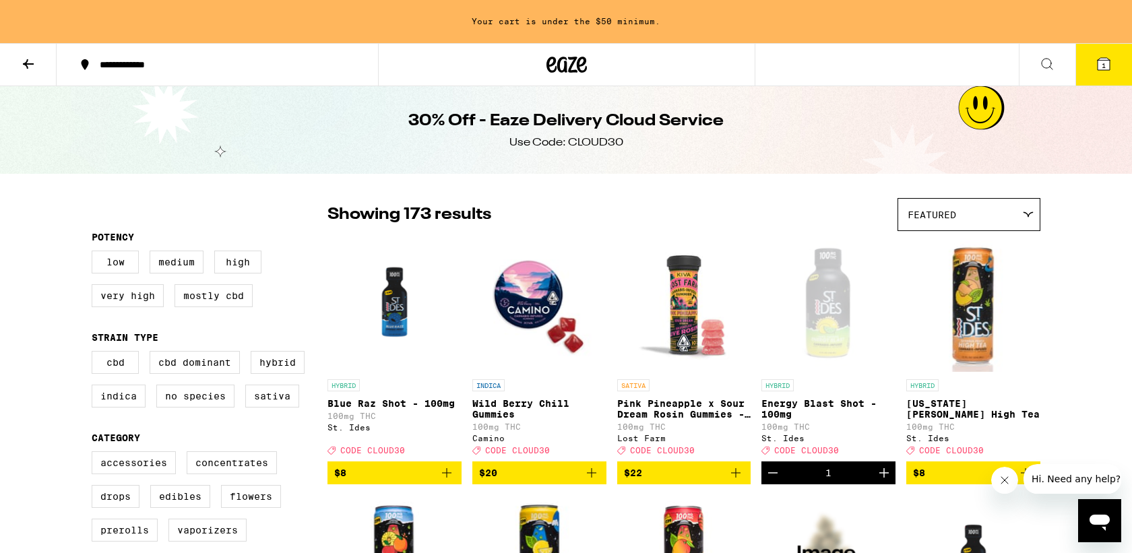
click at [883, 478] on icon "Increment" at bounding box center [883, 472] width 9 height 9
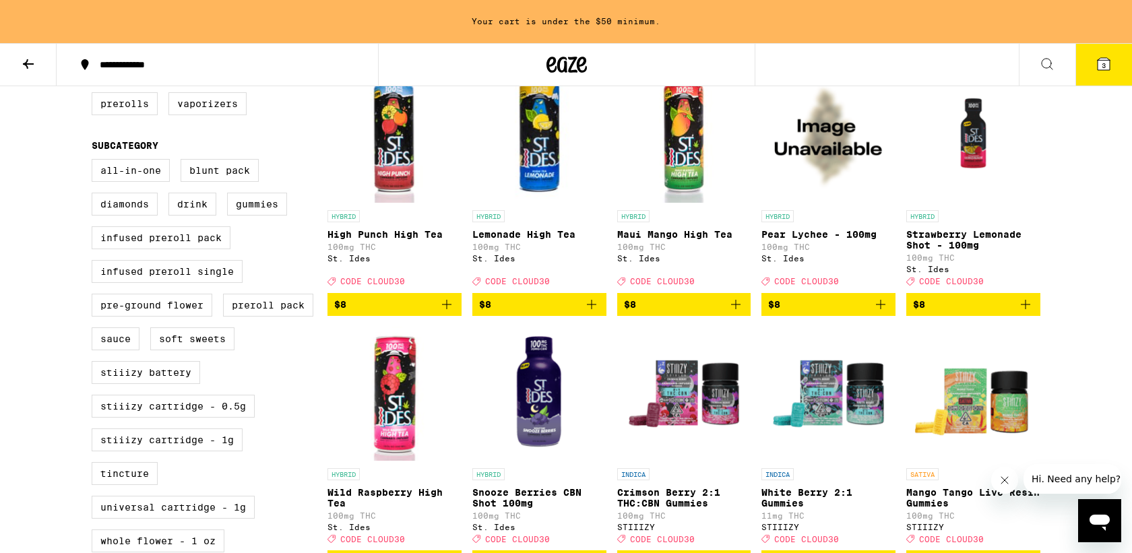
scroll to position [420, 0]
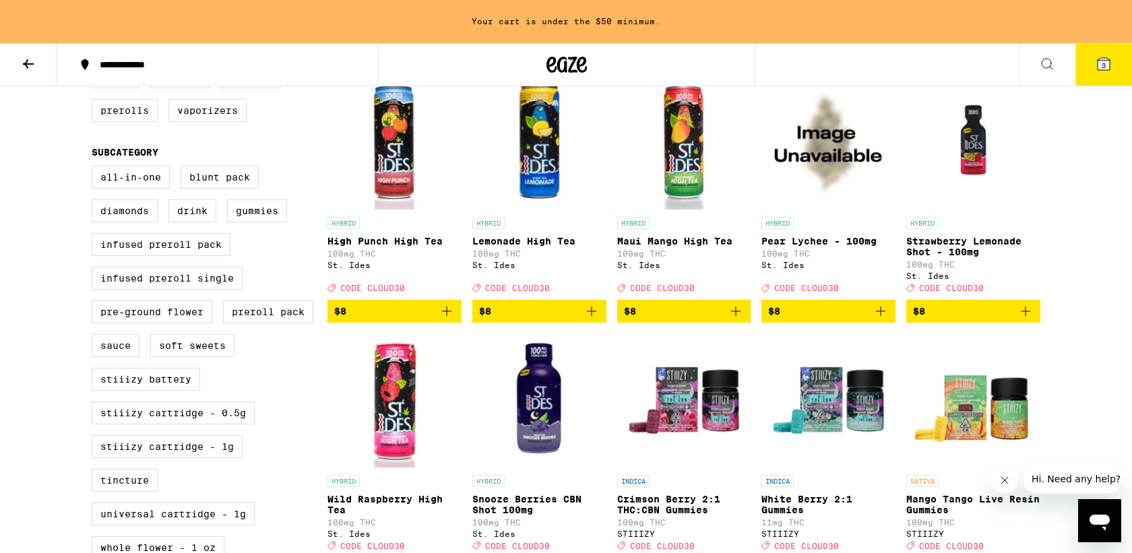
click at [1028, 319] on icon "Add to bag" at bounding box center [1025, 311] width 16 height 16
click at [1028, 316] on icon "Increment" at bounding box center [1028, 311] width 9 height 9
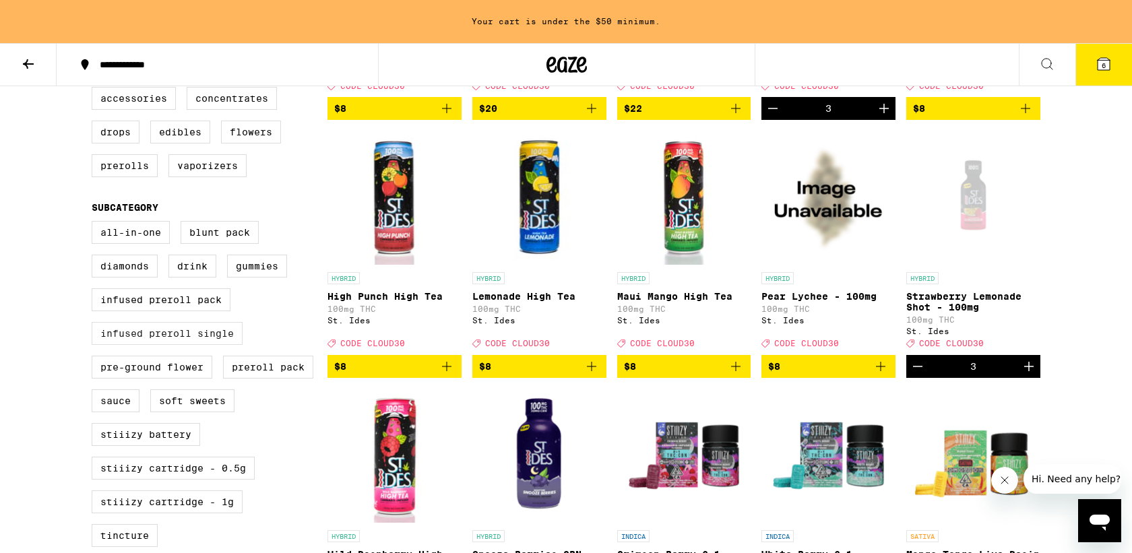
scroll to position [367, 0]
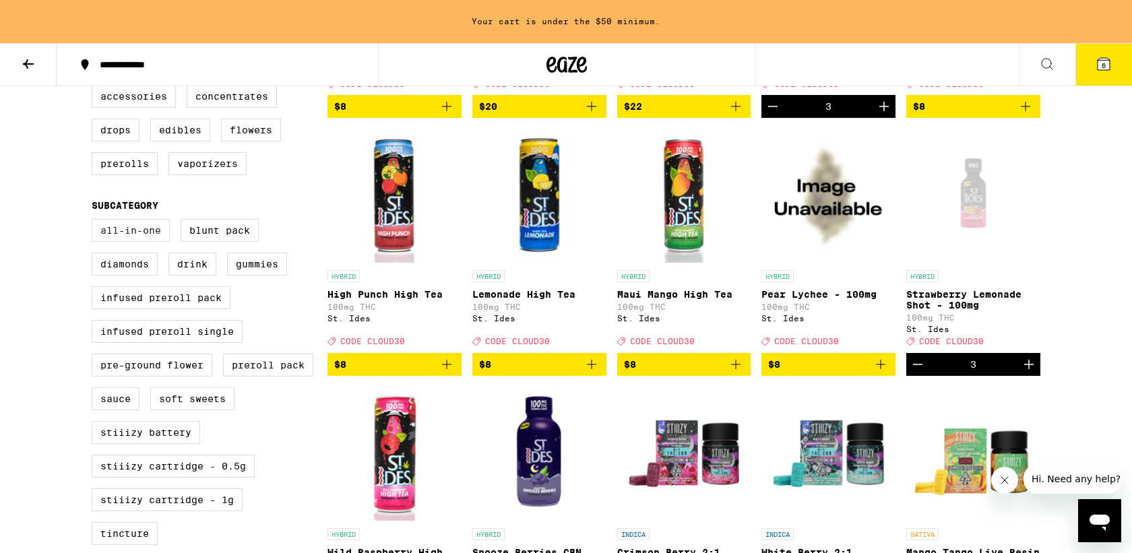
click at [142, 242] on label "All-In-One" at bounding box center [131, 230] width 78 height 23
click at [95, 222] on input "All-In-One" at bounding box center [94, 221] width 1 height 1
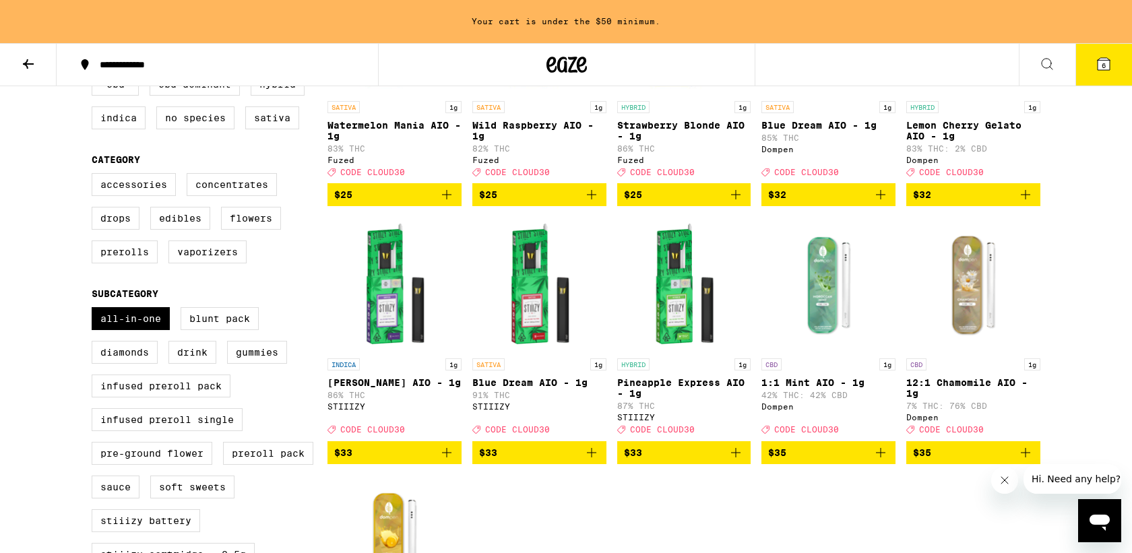
scroll to position [272, 0]
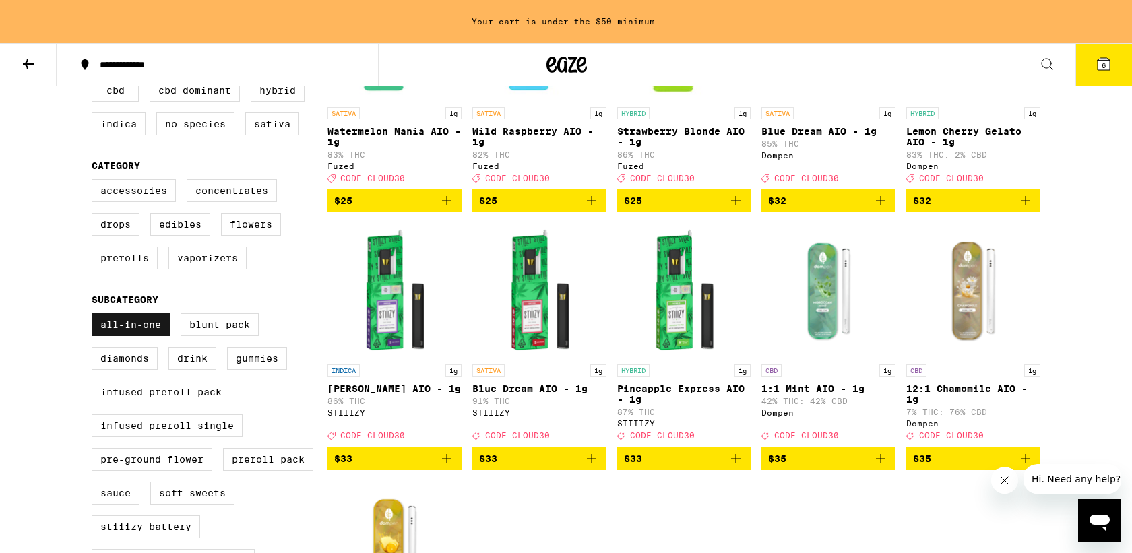
click at [118, 336] on label "All-In-One" at bounding box center [131, 324] width 78 height 23
click at [95, 316] on input "All-In-One" at bounding box center [94, 315] width 1 height 1
checkbox input "false"
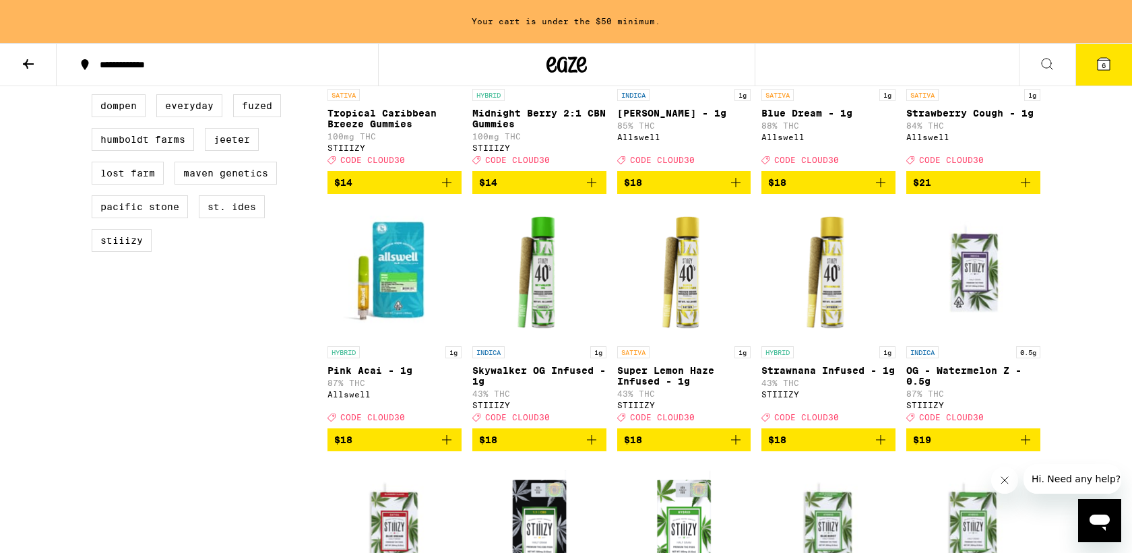
scroll to position [1108, 0]
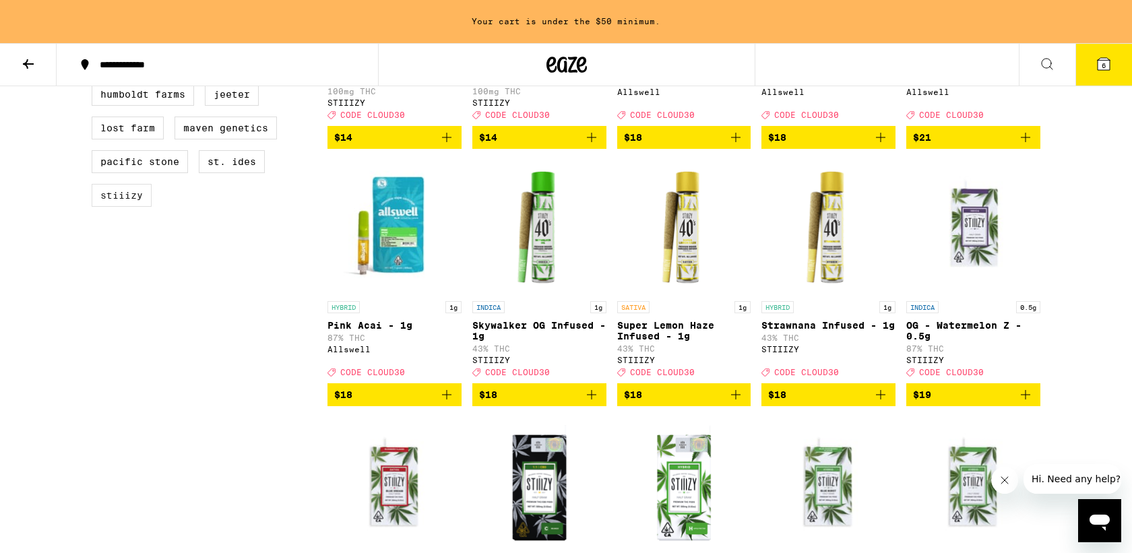
click at [129, 207] on label "STIIIZY" at bounding box center [122, 195] width 60 height 23
click at [95, 18] on input "STIIIZY" at bounding box center [94, 18] width 1 height 1
checkbox input "true"
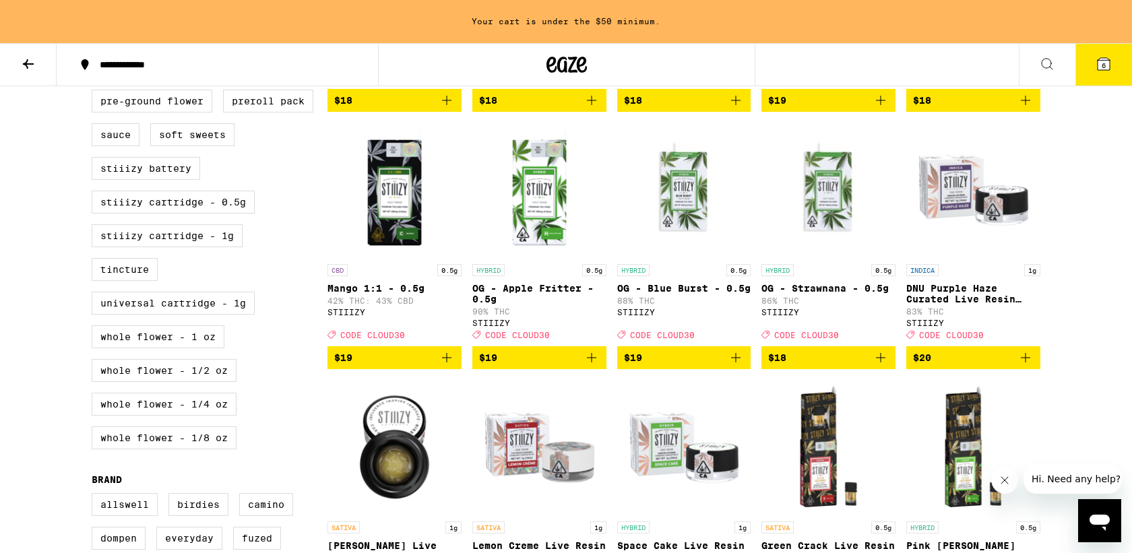
scroll to position [630, 0]
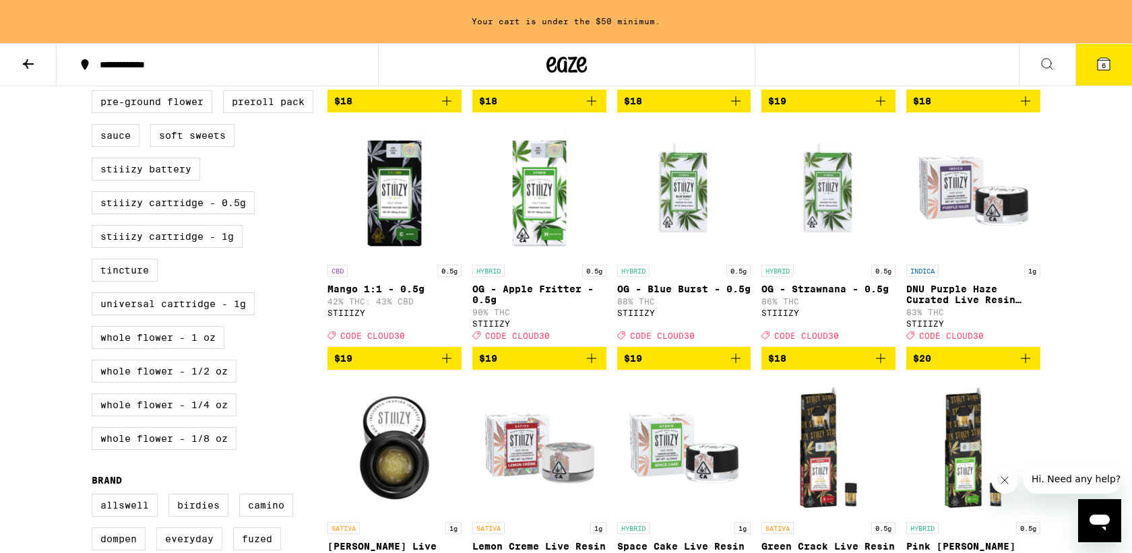
click at [594, 367] on icon "Add to bag" at bounding box center [592, 358] width 16 height 16
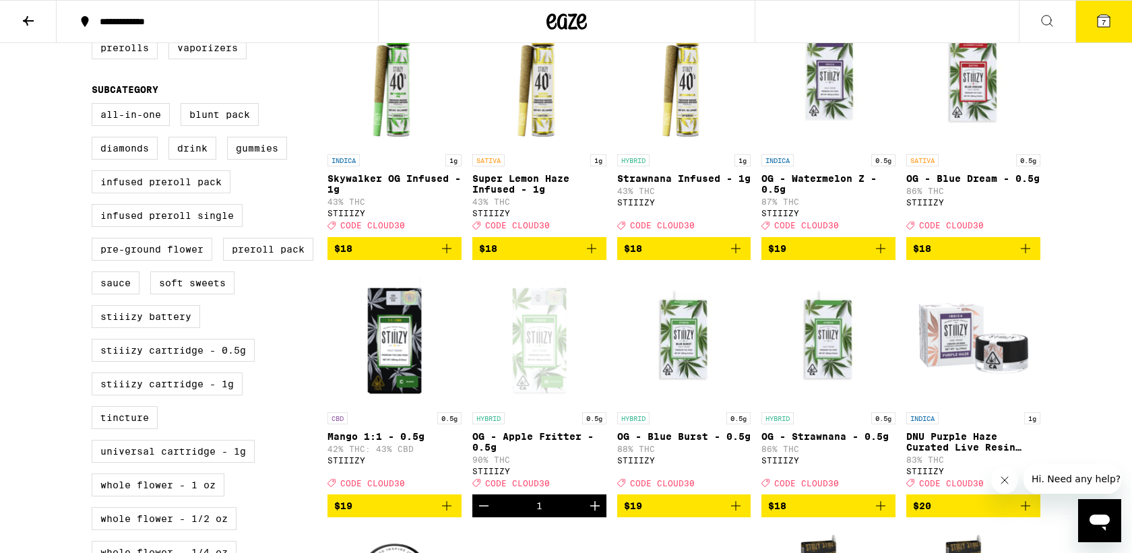
scroll to position [421, 0]
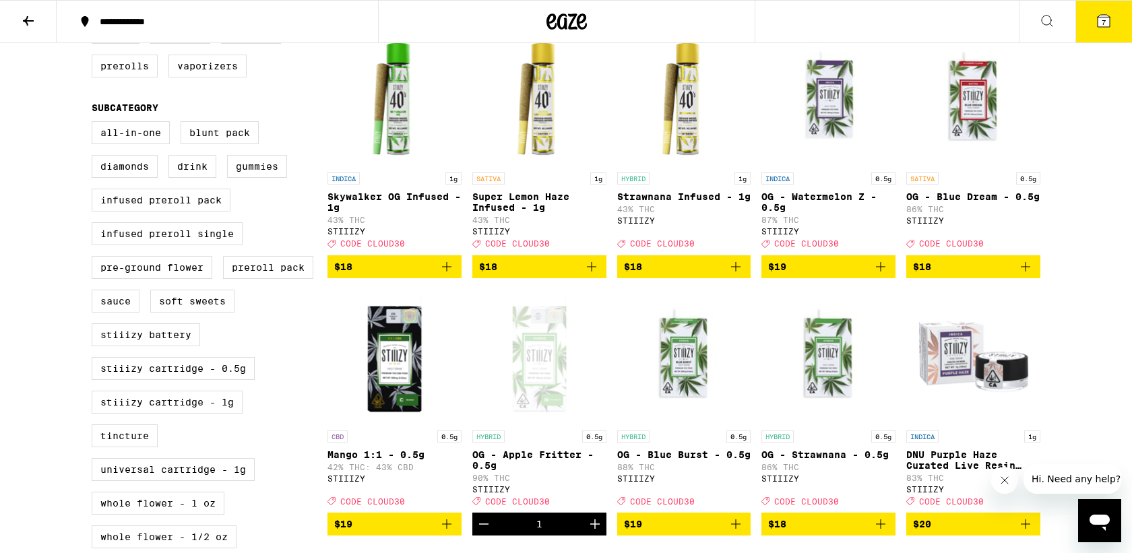
click at [881, 275] on icon "Add to bag" at bounding box center [881, 267] width 16 height 16
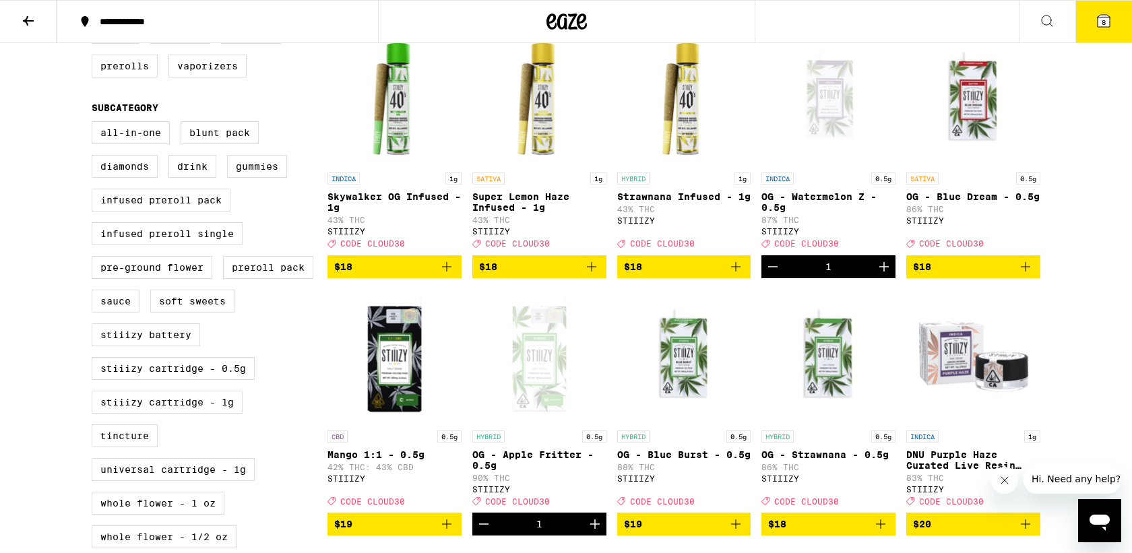
click at [1117, 22] on button "8" at bounding box center [1103, 22] width 57 height 42
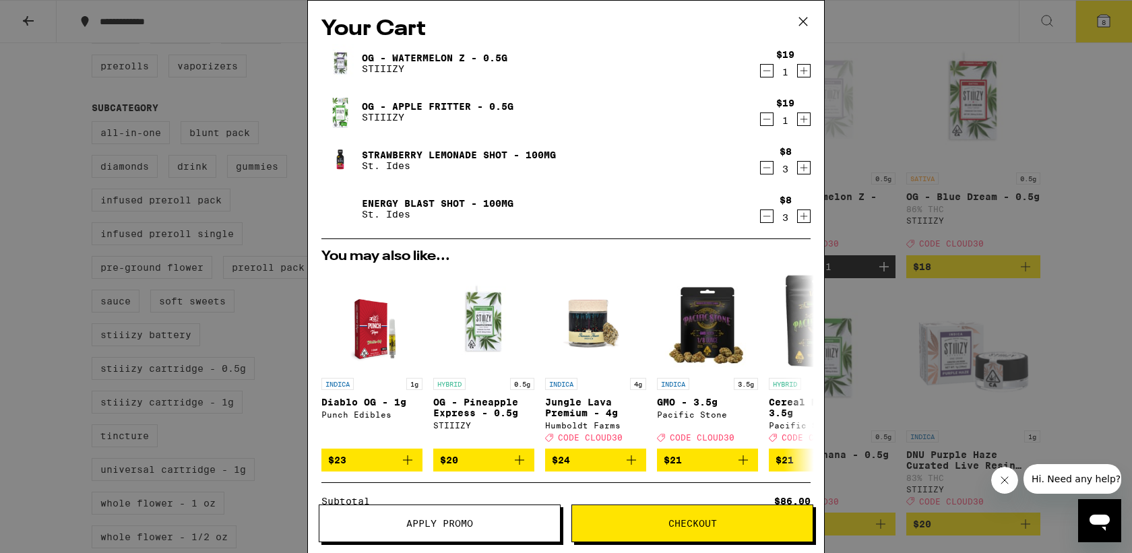
click at [448, 530] on button "Apply Promo" at bounding box center [440, 524] width 242 height 38
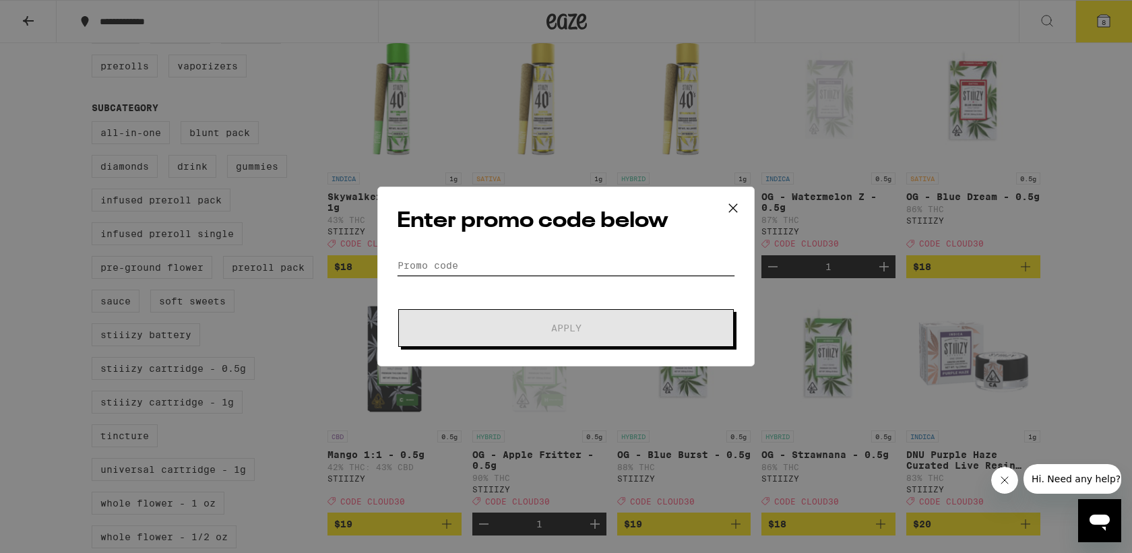
click at [492, 274] on input "Promo Code" at bounding box center [566, 265] width 338 height 20
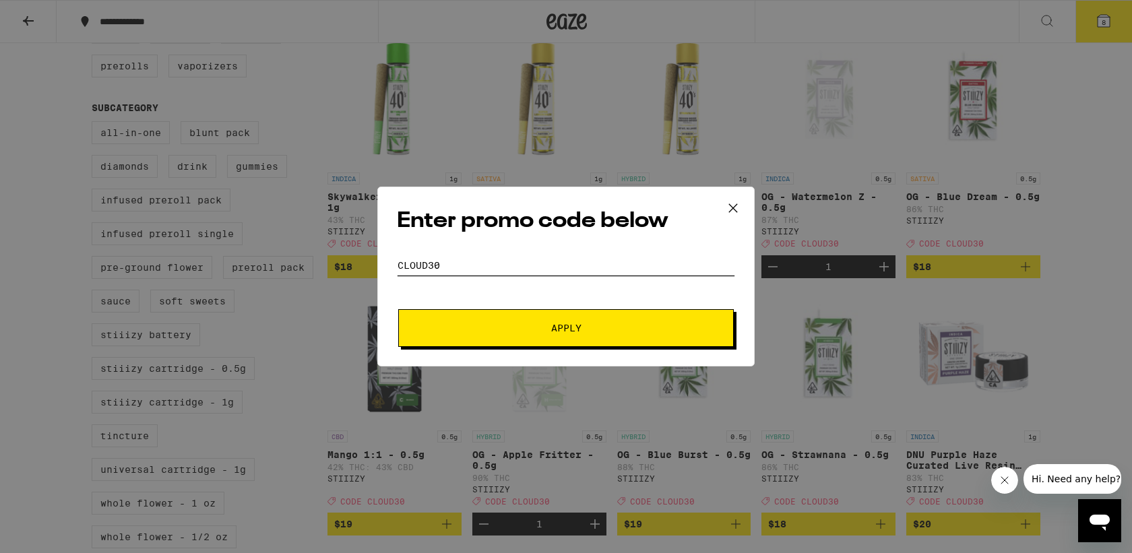
type input "cloud30"
click at [500, 346] on button "Apply" at bounding box center [566, 328] width 336 height 38
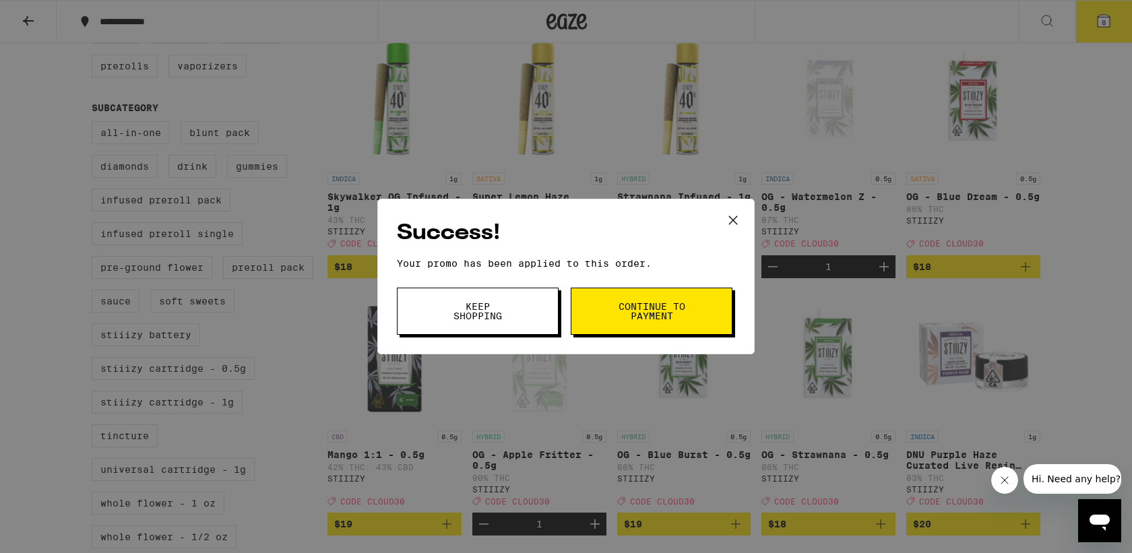
click at [662, 311] on span "Continue to payment" at bounding box center [651, 311] width 69 height 19
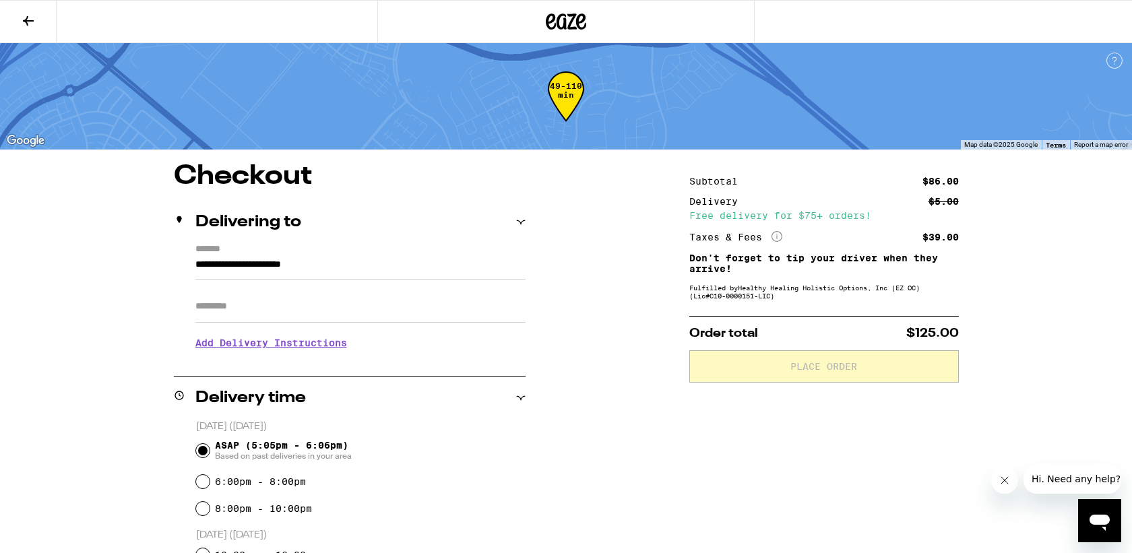
click at [296, 349] on h3 "Add Delivery Instructions" at bounding box center [360, 342] width 330 height 31
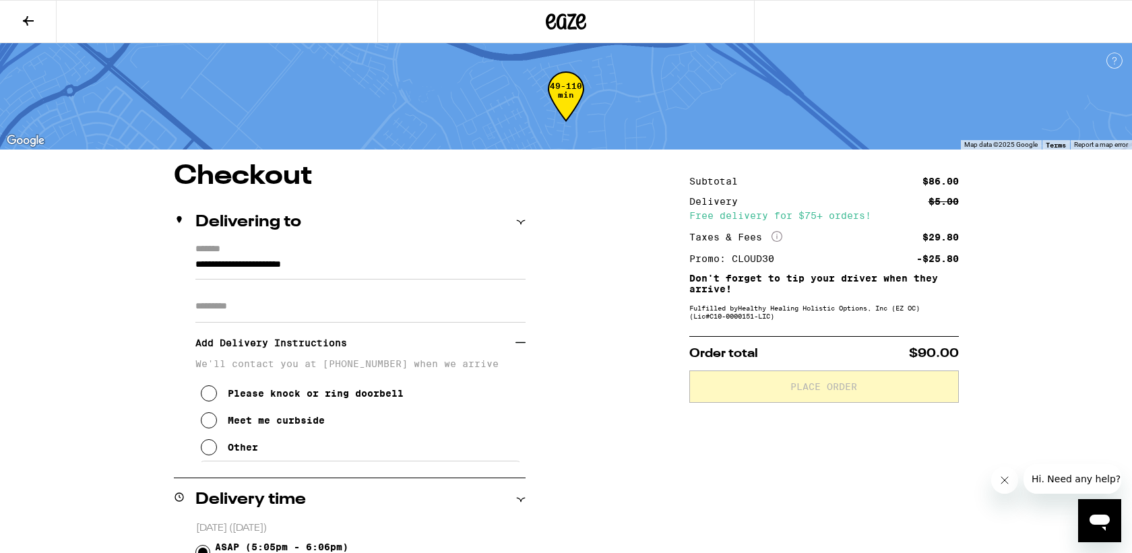
scroll to position [26, 0]
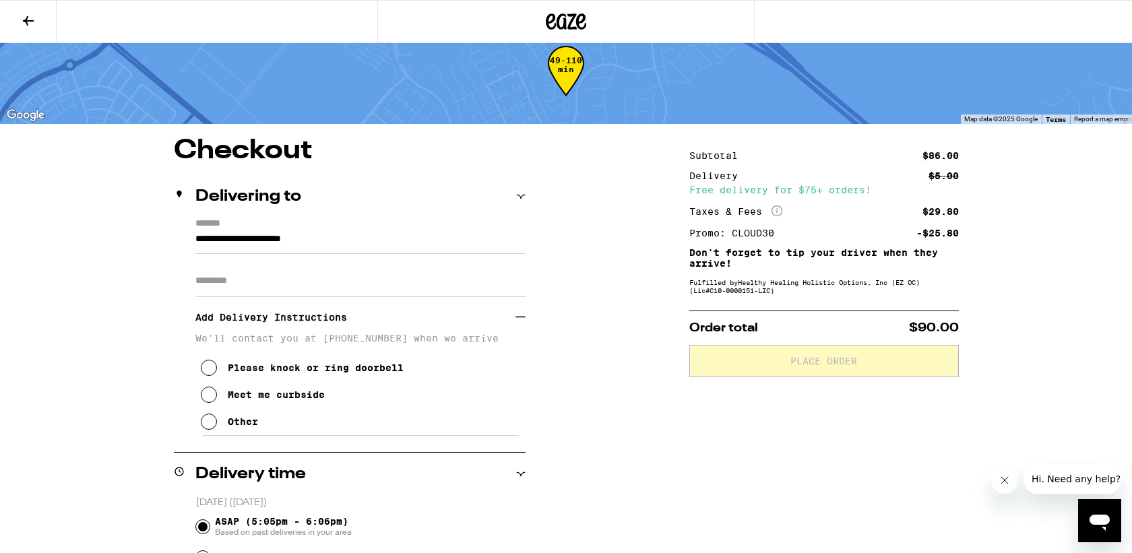
click at [296, 342] on p "We'll contact you at [PHONE_NUMBER] when we arrive" at bounding box center [360, 338] width 330 height 11
click at [236, 427] on div "Other" at bounding box center [243, 421] width 30 height 11
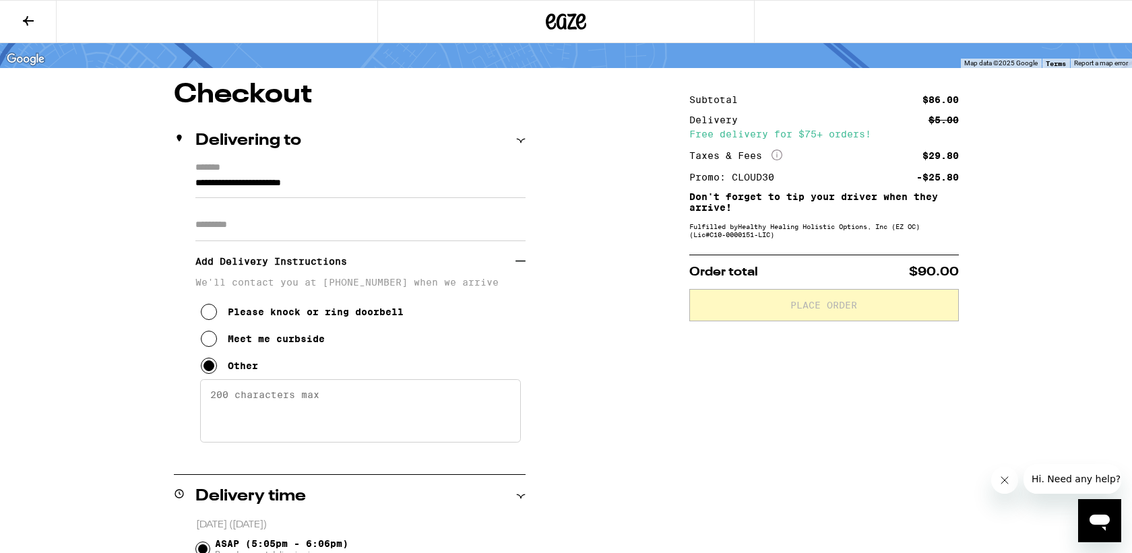
scroll to position [88, 0]
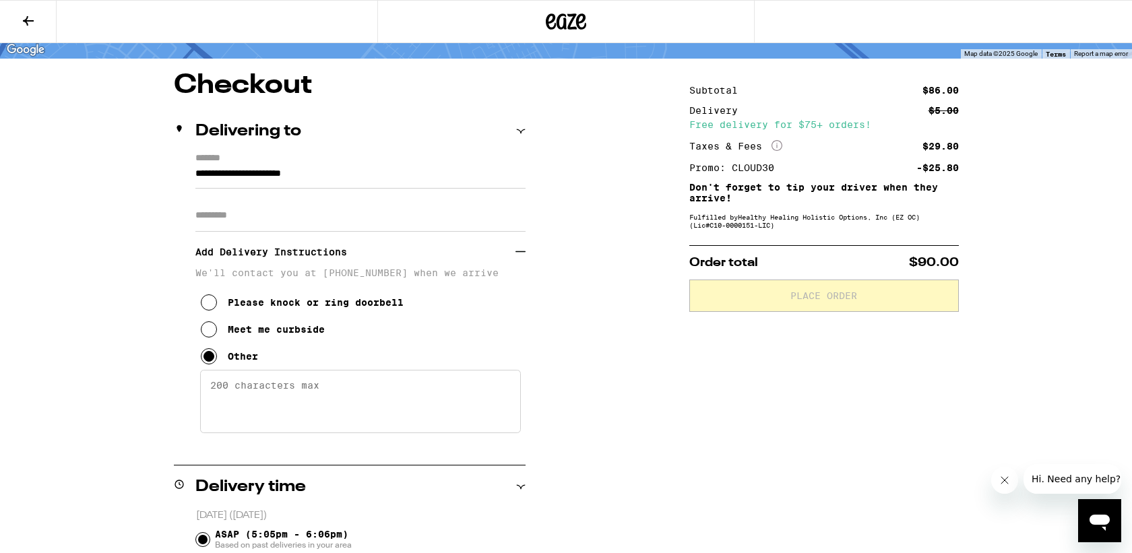
scroll to position [89, 0]
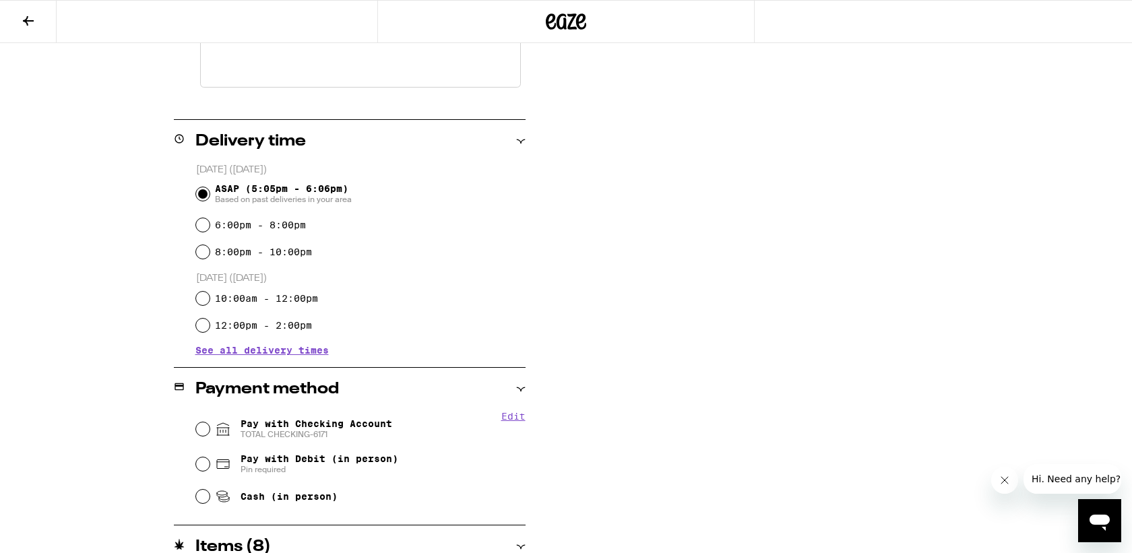
scroll to position [440, 0]
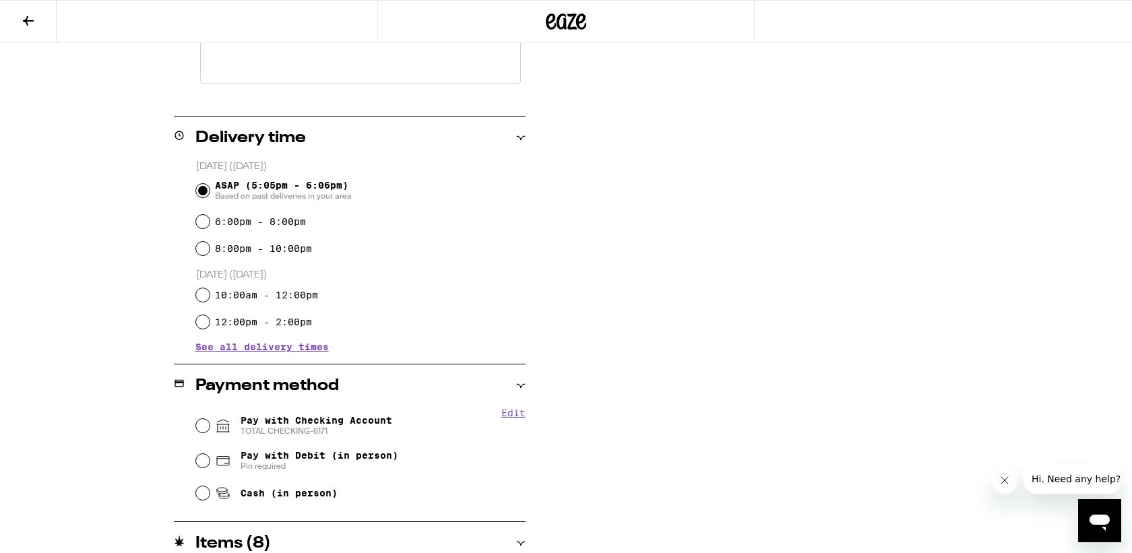
click at [208, 437] on div "Pay with Checking Account TOTAL CHECKING-6171" at bounding box center [361, 425] width 330 height 35
click at [201, 432] on input "Pay with Checking Account TOTAL CHECKING-6171" at bounding box center [202, 425] width 13 height 13
radio input "true"
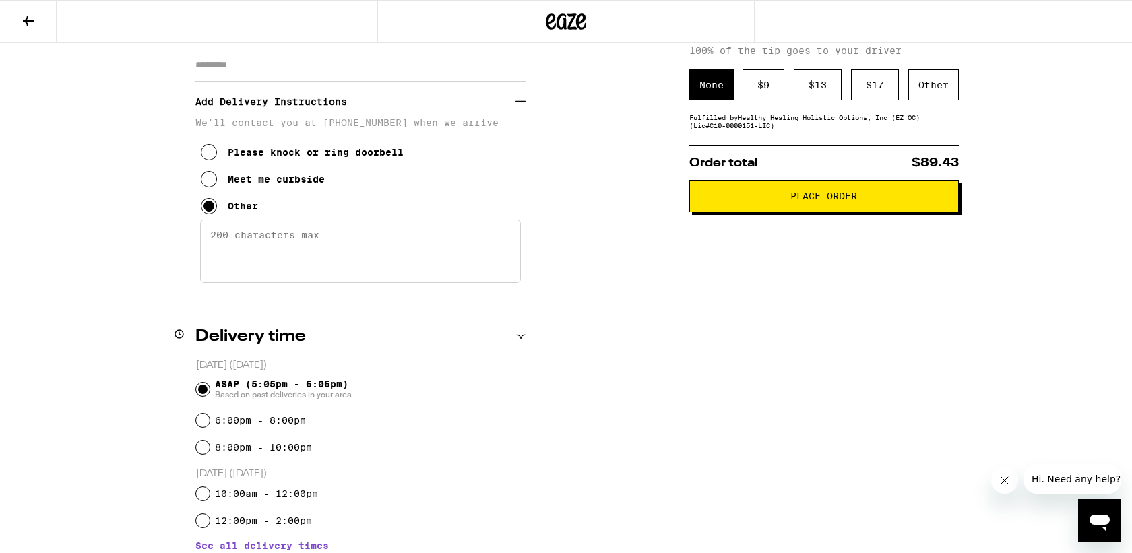
scroll to position [227, 0]
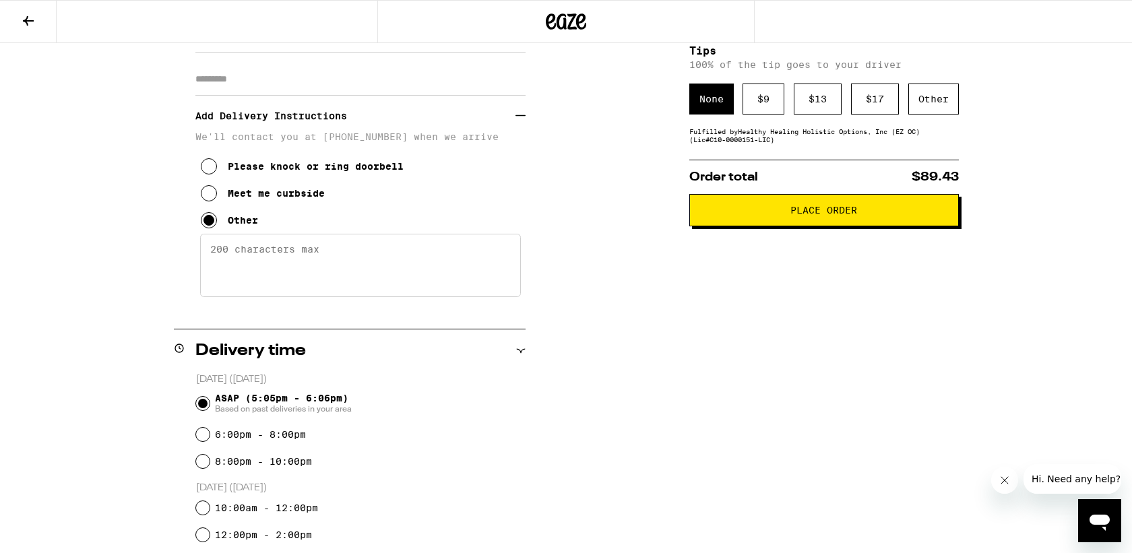
click at [762, 226] on button "Place Order" at bounding box center [824, 210] width 270 height 32
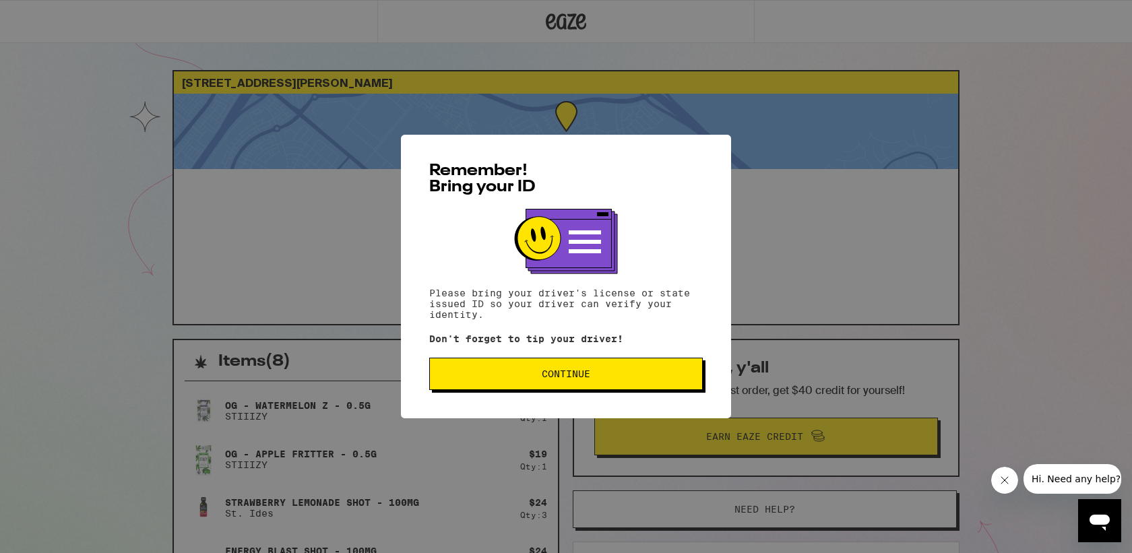
scroll to position [241, 0]
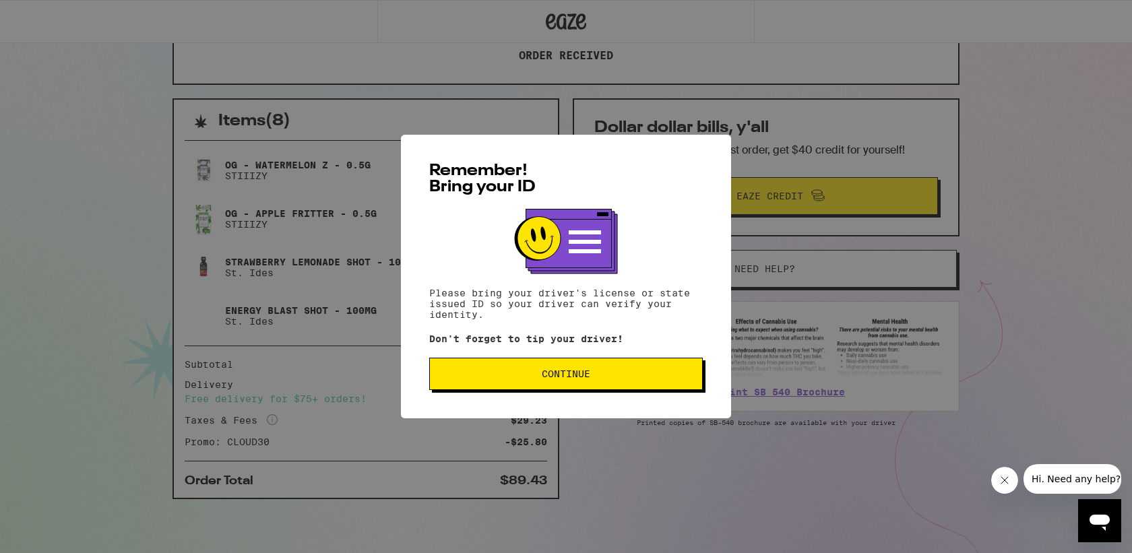
click at [587, 379] on span "Continue" at bounding box center [566, 373] width 49 height 9
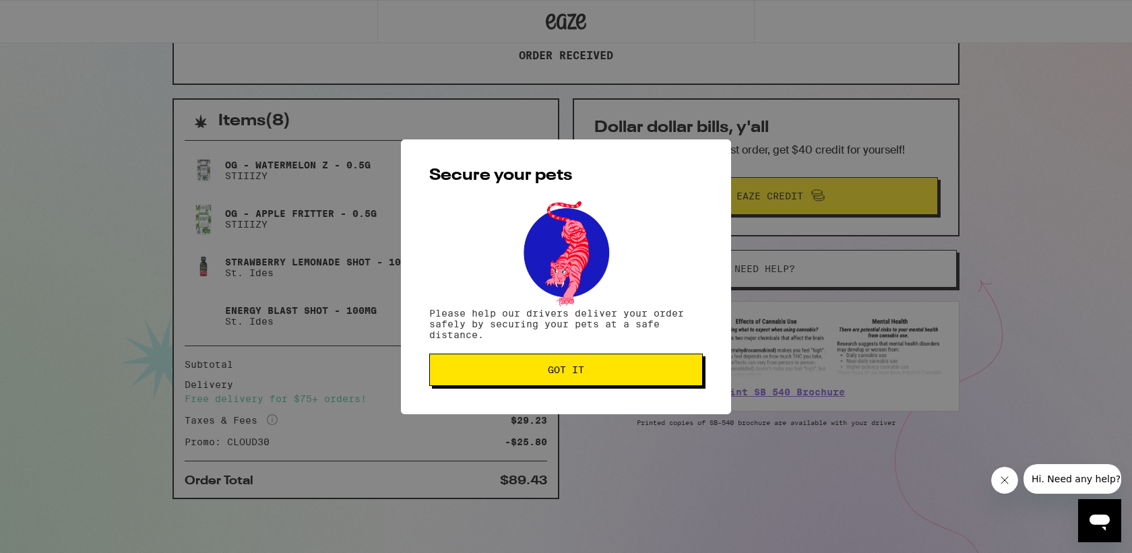
click at [606, 377] on button "Got it" at bounding box center [566, 370] width 274 height 32
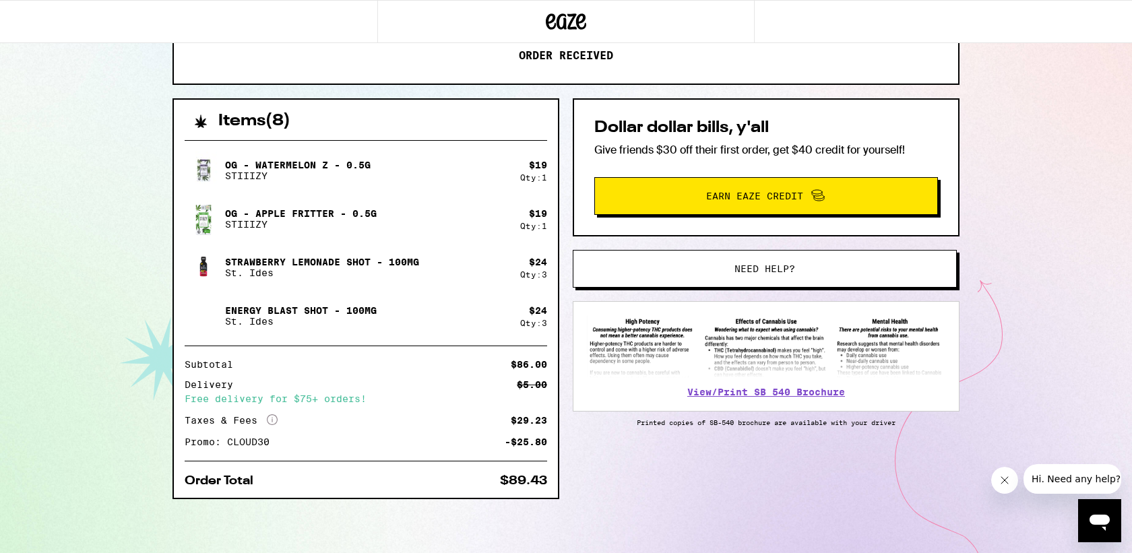
scroll to position [0, 0]
